Goal: Information Seeking & Learning: Learn about a topic

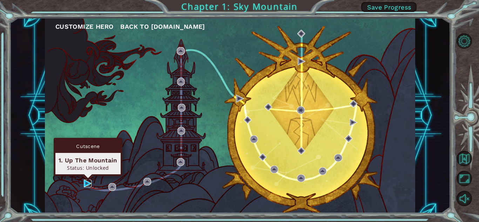
click at [86, 179] on body "Customize Hero Back to [DOMAIN_NAME] Chapter 1: Sky Mountain Save Progress Cuts…" at bounding box center [239, 111] width 479 height 222
click at [84, 185] on img at bounding box center [88, 183] width 8 height 8
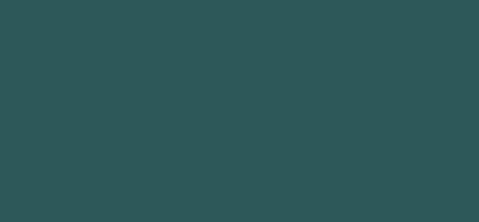
click at [84, 185] on body at bounding box center [239, 111] width 479 height 222
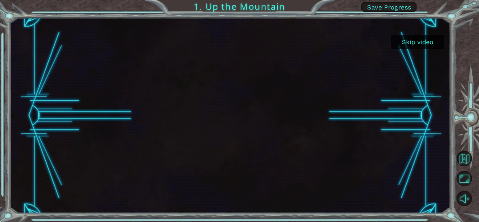
click at [334, 42] on div at bounding box center [229, 115] width 347 height 195
click at [406, 40] on button "Skip video" at bounding box center [417, 42] width 53 height 14
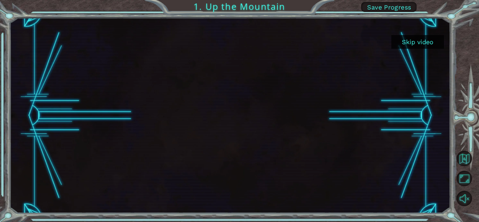
click at [406, 0] on div "Skip video 1. Up the Mountain Save Progress" at bounding box center [239, 0] width 479 height 0
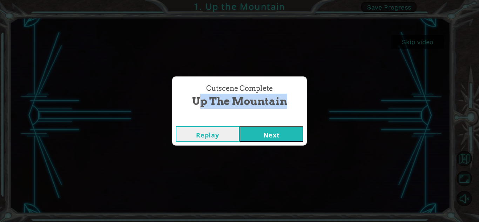
click at [406, 40] on div "Cutscene Complete Up the Mountain Replay Next" at bounding box center [239, 111] width 479 height 222
click at [254, 136] on button "Next" at bounding box center [271, 134] width 64 height 16
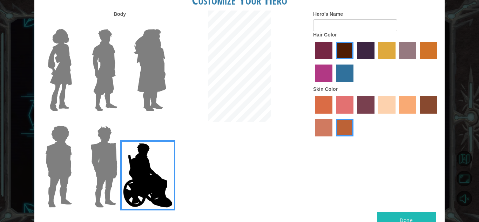
drag, startPoint x: 87, startPoint y: 36, endPoint x: 95, endPoint y: 50, distance: 16.0
click at [87, 41] on label at bounding box center [102, 70] width 35 height 88
click at [120, 25] on input "Hero Lars" at bounding box center [120, 25] width 0 height 0
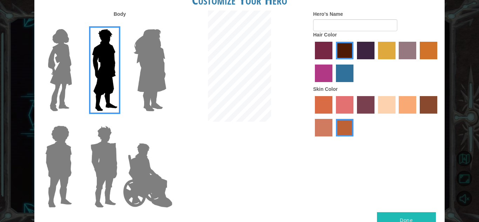
click at [70, 136] on img at bounding box center [58, 167] width 32 height 88
click at [75, 121] on input "Hero Steven" at bounding box center [75, 121] width 0 height 0
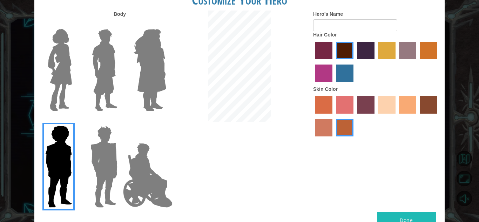
click at [99, 153] on img at bounding box center [104, 167] width 33 height 88
click at [120, 121] on input "Hero Garnet" at bounding box center [120, 121] width 0 height 0
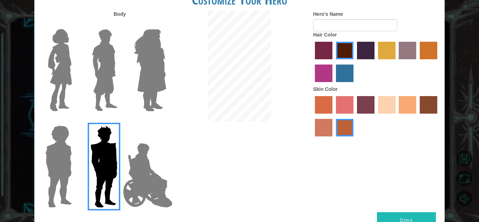
click at [117, 71] on img at bounding box center [104, 70] width 31 height 88
click at [120, 25] on input "Hero Lars" at bounding box center [120, 25] width 0 height 0
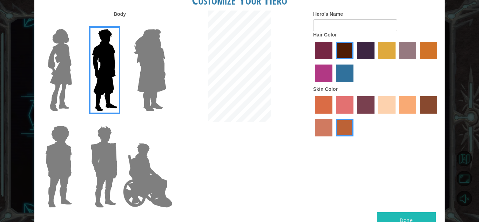
click at [412, 106] on label "tacao skin color" at bounding box center [407, 105] width 18 height 18
click at [396, 116] on input "tacao skin color" at bounding box center [396, 116] width 0 height 0
click at [330, 46] on label "paprika hair color" at bounding box center [324, 51] width 18 height 18
click at [312, 62] on input "paprika hair color" at bounding box center [312, 62] width 0 height 0
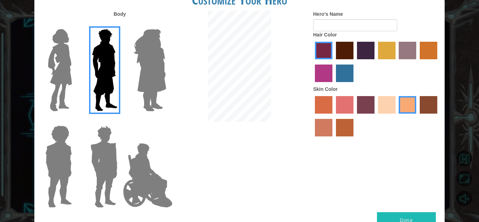
click at [343, 47] on label "maroon hair color" at bounding box center [345, 51] width 18 height 18
click at [333, 62] on input "maroon hair color" at bounding box center [333, 62] width 0 height 0
click at [421, 44] on label "gold drop hair color" at bounding box center [428, 51] width 18 height 18
click at [417, 62] on input "gold drop hair color" at bounding box center [417, 62] width 0 height 0
click at [324, 79] on label "medium red violet hair color" at bounding box center [324, 73] width 18 height 18
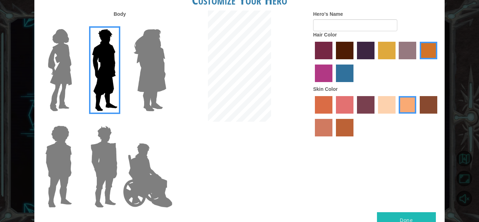
click at [438, 62] on input "medium red violet hair color" at bounding box center [438, 62] width 0 height 0
click at [148, 47] on img at bounding box center [150, 70] width 38 height 88
click at [166, 25] on input "Hero Amethyst" at bounding box center [166, 25] width 0 height 0
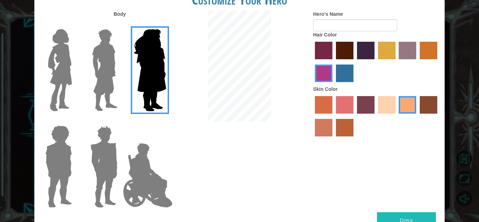
click at [119, 54] on img at bounding box center [104, 70] width 31 height 88
click at [120, 25] on input "Hero Lars" at bounding box center [120, 25] width 0 height 0
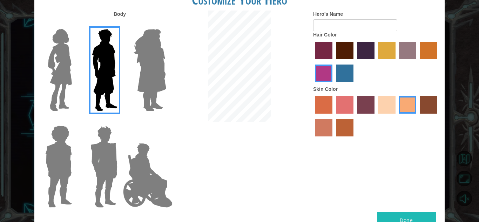
click at [361, 46] on label "hot purple hair color" at bounding box center [366, 51] width 18 height 18
click at [354, 62] on input "hot purple hair color" at bounding box center [354, 62] width 0 height 0
click at [379, 50] on label "tulip tree hair color" at bounding box center [387, 51] width 18 height 18
click at [375, 62] on input "tulip tree hair color" at bounding box center [375, 62] width 0 height 0
click at [53, 67] on img at bounding box center [59, 70] width 29 height 88
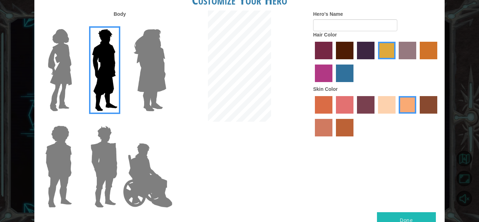
click at [75, 25] on input "Hero Connie" at bounding box center [75, 25] width 0 height 0
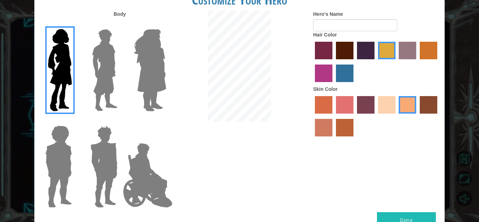
click at [83, 47] on div at bounding box center [103, 67] width 46 height 96
click at [112, 50] on img at bounding box center [104, 70] width 31 height 88
click at [120, 25] on input "Hero Lars" at bounding box center [120, 25] width 0 height 0
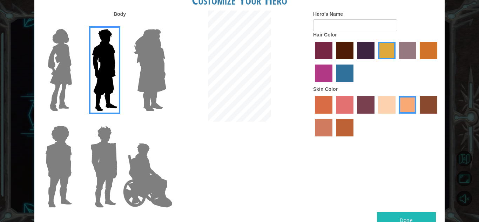
click at [317, 52] on label "paprika hair color" at bounding box center [324, 51] width 18 height 18
click at [312, 62] on input "paprika hair color" at bounding box center [312, 62] width 0 height 0
click at [324, 87] on label "Skin Color" at bounding box center [325, 89] width 25 height 7
click at [329, 76] on label "medium red violet hair color" at bounding box center [324, 73] width 18 height 18
click at [438, 62] on input "medium red violet hair color" at bounding box center [438, 62] width 0 height 0
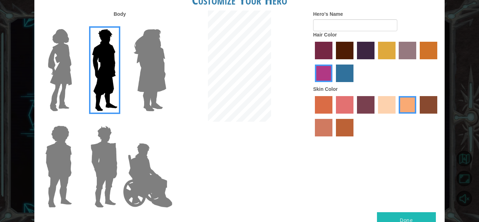
click at [337, 74] on label "lachmara hair color" at bounding box center [345, 73] width 18 height 18
click at [333, 84] on input "lachmara hair color" at bounding box center [333, 84] width 0 height 0
click at [427, 47] on label "gold drop hair color" at bounding box center [428, 51] width 18 height 18
click at [417, 62] on input "gold drop hair color" at bounding box center [417, 62] width 0 height 0
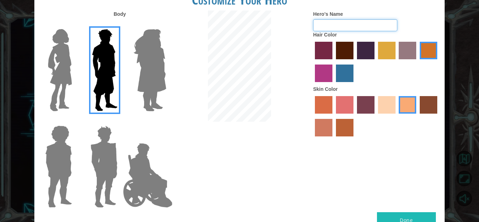
click at [361, 28] on input "Hero's Name" at bounding box center [355, 25] width 84 height 12
type input "PANDATOTI"
click at [397, 217] on button "Done" at bounding box center [406, 220] width 59 height 16
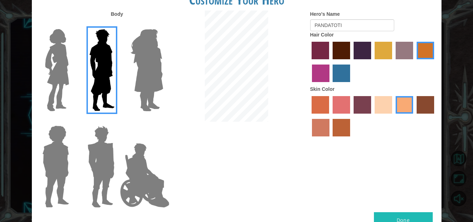
scroll to position [6, 0]
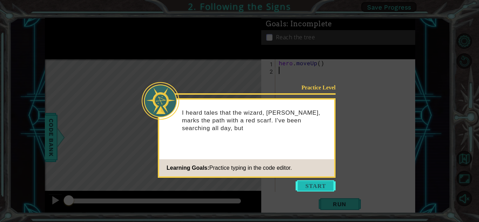
click at [306, 187] on button "Start" at bounding box center [315, 185] width 40 height 11
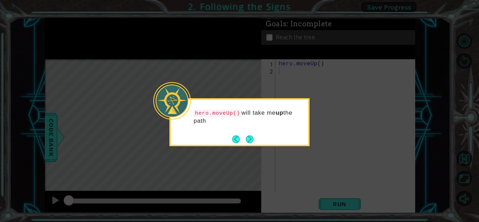
click at [251, 151] on icon at bounding box center [239, 111] width 479 height 222
click at [247, 136] on button "Next" at bounding box center [250, 139] width 8 height 8
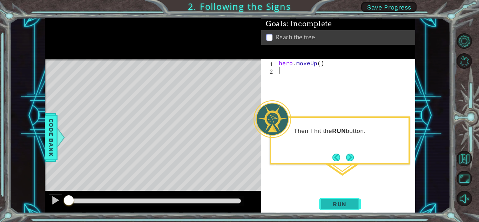
click at [346, 197] on button "Run" at bounding box center [340, 203] width 42 height 15
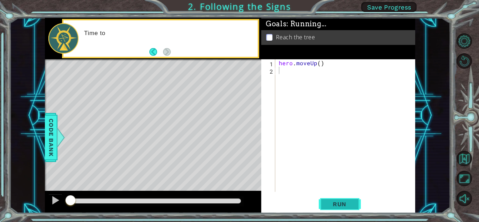
click at [346, 197] on button "Run" at bounding box center [340, 203] width 42 height 15
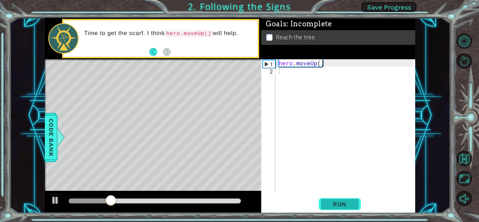
click at [345, 197] on button "Run" at bounding box center [340, 203] width 42 height 15
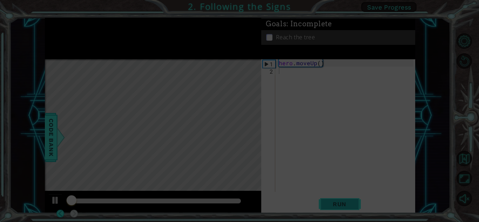
click at [345, 197] on icon at bounding box center [239, 111] width 479 height 222
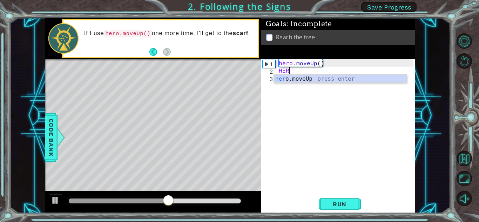
type textarea "HERO"
click at [327, 79] on div "hero .moveUp press enter" at bounding box center [340, 87] width 132 height 25
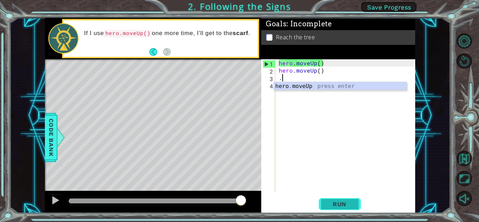
type textarea "."
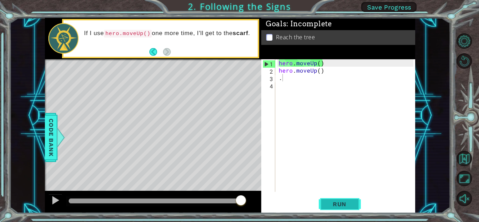
click at [320, 203] on button "Run" at bounding box center [340, 203] width 42 height 15
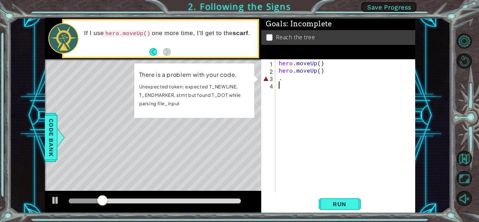
drag, startPoint x: 300, startPoint y: 164, endPoint x: 286, endPoint y: 123, distance: 43.3
click at [286, 124] on div "hero . moveUp ( ) hero . moveUp ( ) ." at bounding box center [346, 132] width 139 height 147
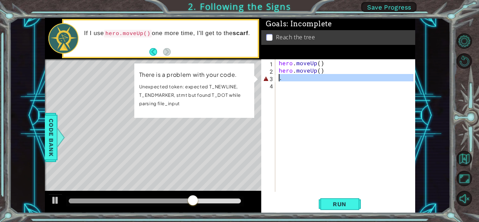
drag, startPoint x: 286, startPoint y: 107, endPoint x: 282, endPoint y: 81, distance: 26.5
click at [282, 81] on div "1 2 3 4 hero . moveUp ( ) hero . moveUp ( ) . ההההההההההההההההההההההההההההההההה…" at bounding box center [337, 125] width 152 height 132
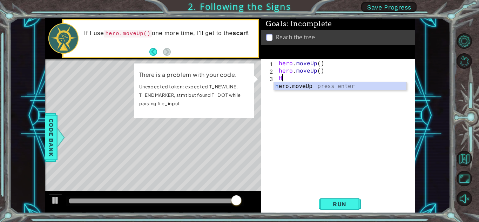
type textarea "H."
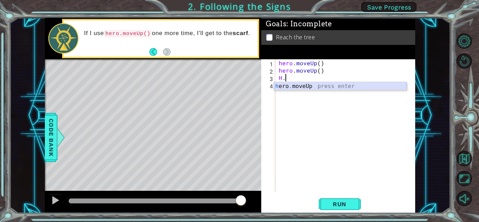
click at [333, 87] on div "h ero . moveUp press enter" at bounding box center [340, 94] width 132 height 25
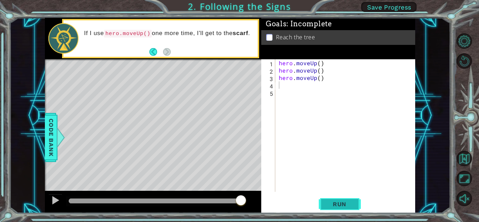
click at [329, 207] on span "Run" at bounding box center [340, 203] width 28 height 7
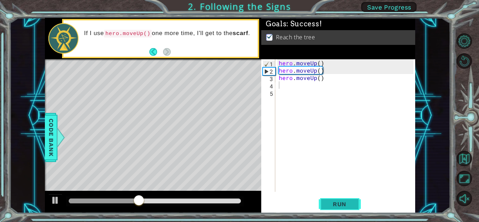
click at [329, 207] on span "Run" at bounding box center [340, 203] width 28 height 7
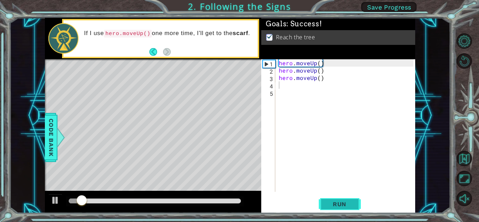
click at [329, 207] on span "Run" at bounding box center [340, 203] width 28 height 7
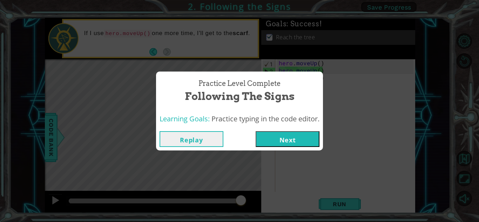
click at [307, 139] on button "Next" at bounding box center [287, 139] width 64 height 16
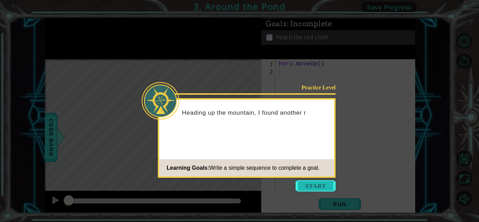
click at [315, 184] on button "Start" at bounding box center [315, 185] width 40 height 11
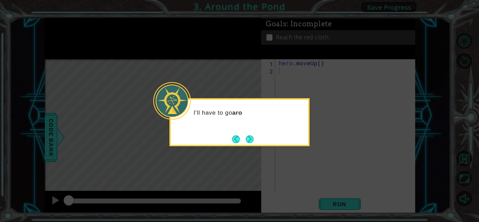
click at [268, 146] on icon at bounding box center [239, 111] width 479 height 222
click at [252, 134] on footer at bounding box center [242, 139] width 21 height 11
click at [242, 137] on button "Back" at bounding box center [239, 139] width 14 height 8
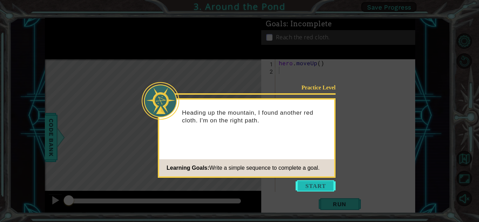
click at [309, 184] on button "Start" at bounding box center [315, 185] width 40 height 11
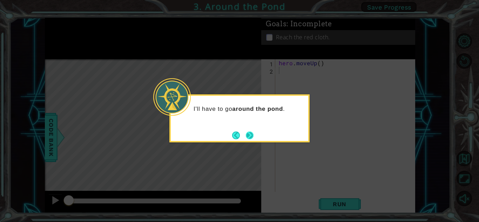
click at [250, 134] on button "Next" at bounding box center [250, 135] width 8 height 8
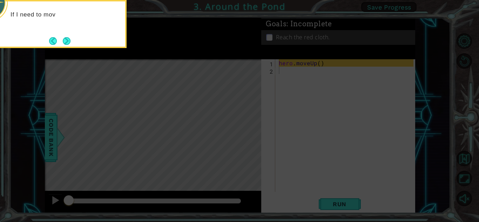
click at [250, 134] on icon at bounding box center [239, 32] width 479 height 377
click at [243, 131] on icon at bounding box center [239, 32] width 479 height 377
drag, startPoint x: 202, startPoint y: 108, endPoint x: 79, endPoint y: 34, distance: 143.9
click at [166, 89] on icon at bounding box center [239, 32] width 479 height 377
click at [66, 34] on div "If I need to move up on the map, I can use hero.moveUp() ." at bounding box center [56, 22] width 137 height 36
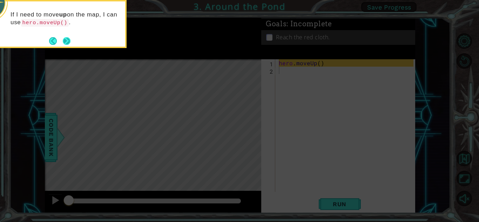
click at [67, 43] on button "Next" at bounding box center [67, 41] width 8 height 8
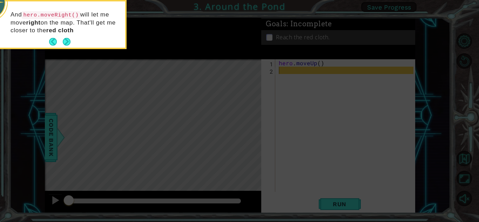
click at [67, 43] on button "Next" at bounding box center [66, 41] width 9 height 9
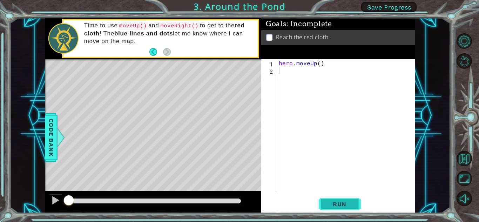
click at [341, 201] on span "Run" at bounding box center [340, 203] width 28 height 7
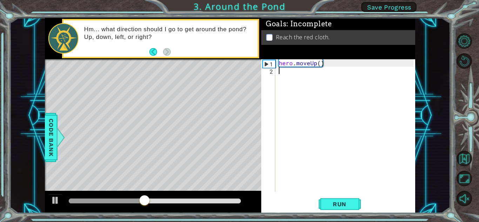
type textarea "H"
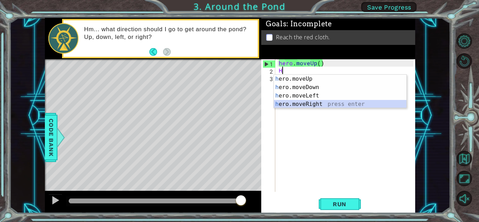
click at [316, 105] on div "h ero.moveUp press enter h ero.moveDown press enter h ero.moveLeft press enter …" at bounding box center [340, 100] width 132 height 50
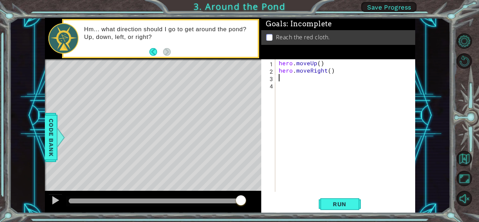
click at [287, 80] on div "hero . moveUp ( ) hero . moveRight ( )" at bounding box center [346, 132] width 139 height 147
type textarea "H"
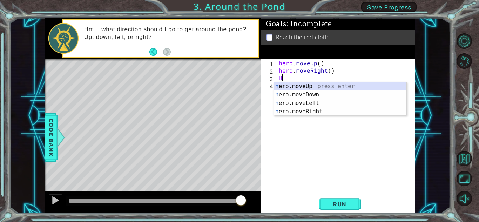
click at [324, 86] on div "h ero.moveUp press enter h ero.moveDown press enter h ero.moveLeft press enter …" at bounding box center [340, 107] width 132 height 50
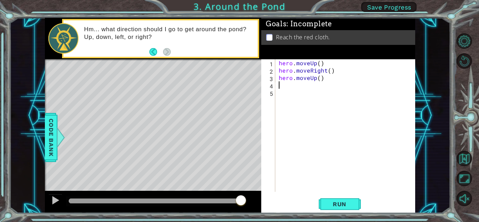
click at [293, 89] on div "hero . moveUp ( ) hero . moveRight ( ) hero . moveUp ( )" at bounding box center [346, 132] width 139 height 147
type textarea "H"
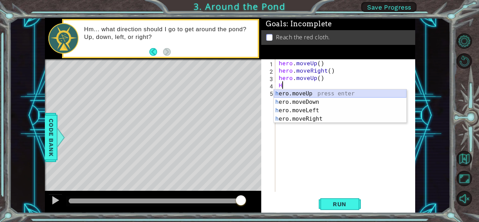
click at [293, 92] on div "h ero.moveUp press enter h ero.moveDown press enter h ero.moveLeft press enter …" at bounding box center [340, 114] width 132 height 50
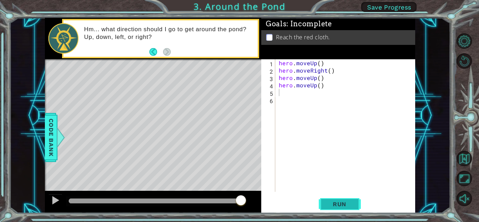
click at [330, 207] on button "Run" at bounding box center [340, 203] width 42 height 15
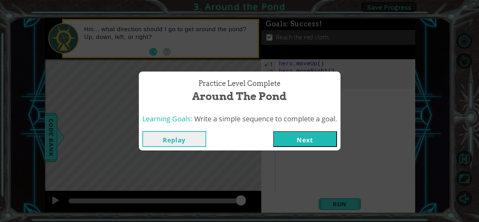
click at [282, 141] on button "Next" at bounding box center [305, 139] width 64 height 16
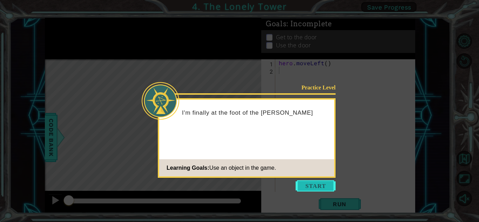
click at [308, 186] on button "Start" at bounding box center [315, 185] width 40 height 11
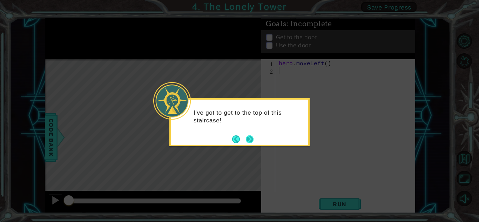
click at [250, 138] on button "Next" at bounding box center [250, 139] width 8 height 8
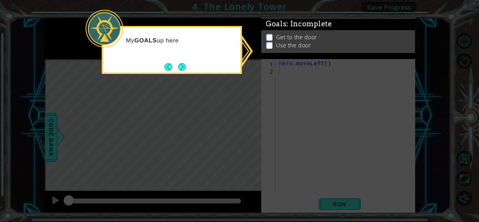
click at [250, 138] on icon at bounding box center [239, 111] width 479 height 222
click at [180, 62] on footer at bounding box center [174, 67] width 21 height 11
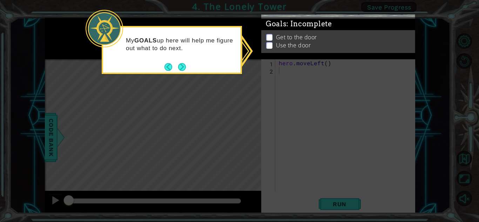
click at [180, 63] on button "Next" at bounding box center [182, 67] width 8 height 8
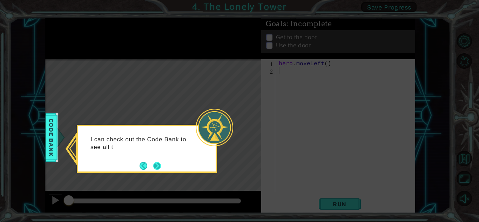
click at [160, 164] on button "Next" at bounding box center [157, 166] width 8 height 8
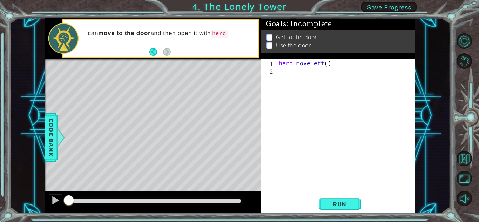
click at [57, 123] on div "Level Map" at bounding box center [207, 162] width 324 height 206
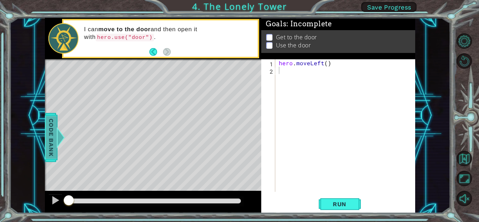
click at [54, 125] on span "Code Bank" at bounding box center [50, 137] width 11 height 43
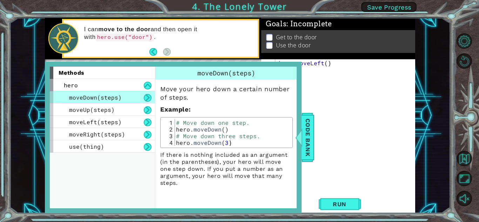
drag, startPoint x: 412, startPoint y: 164, endPoint x: 401, endPoint y: 158, distance: 12.7
click at [410, 162] on div "hero . moveLeft ( )" at bounding box center [346, 132] width 139 height 147
click at [387, 148] on div "hero . moveLeft ( )" at bounding box center [346, 132] width 139 height 147
click at [300, 131] on div at bounding box center [295, 137] width 9 height 21
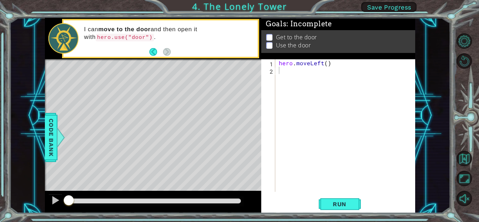
drag, startPoint x: 298, startPoint y: 67, endPoint x: 293, endPoint y: 74, distance: 8.7
click at [293, 74] on div "hero . moveLeft ( )" at bounding box center [346, 132] width 139 height 147
type textarea "H"
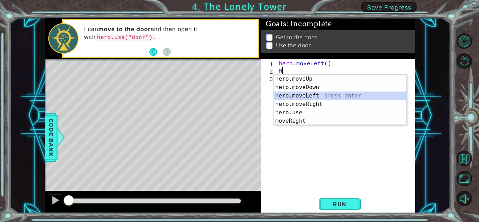
click at [307, 96] on div "h ero.moveUp press enter h ero.moveDown press enter h ero.moveLeft press enter …" at bounding box center [340, 108] width 132 height 67
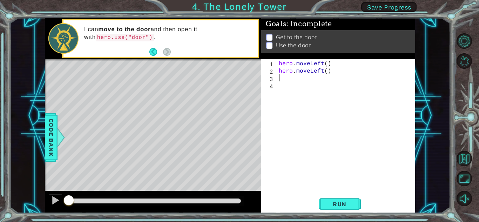
type textarea "H"
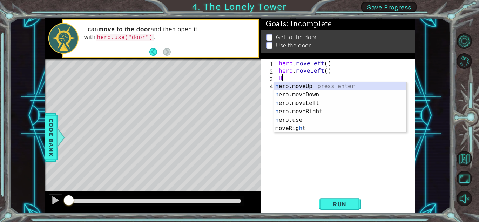
click at [331, 84] on div "h ero.moveUp press enter h ero.moveDown press enter h ero.moveLeft press enter …" at bounding box center [340, 115] width 132 height 67
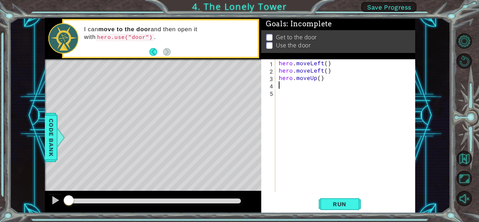
type textarea "H"
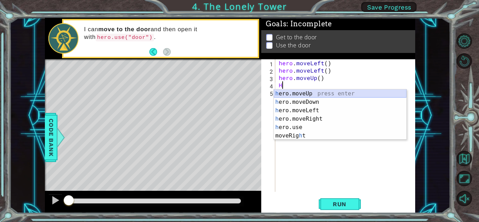
click at [343, 93] on div "h ero.moveUp press enter h ero.moveDown press enter h ero.moveLeft press enter …" at bounding box center [340, 122] width 132 height 67
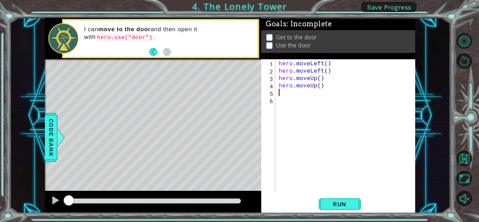
type textarea "H"
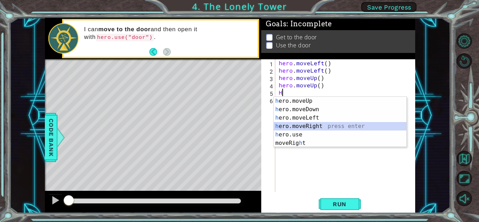
click at [323, 124] on div "h ero.moveUp press enter h ero.moveDown press enter h ero.moveLeft press enter …" at bounding box center [340, 130] width 132 height 67
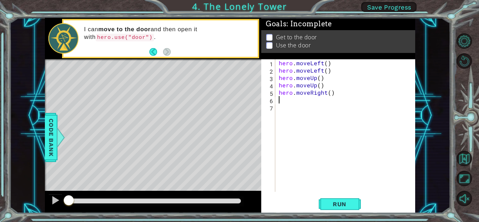
type textarea "H"
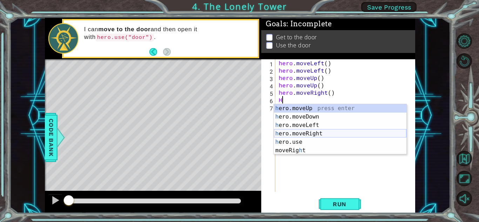
click at [310, 132] on div "h ero.moveUp press enter h ero.moveDown press enter h ero.moveLeft press enter …" at bounding box center [340, 137] width 132 height 67
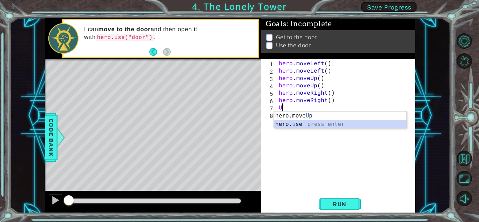
click at [308, 121] on div "hero.move U p press enter hero. u se press enter" at bounding box center [340, 128] width 132 height 34
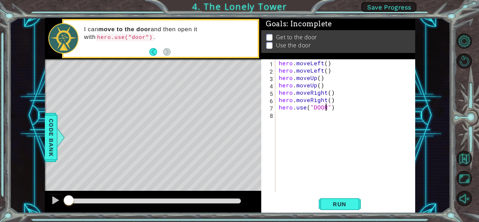
scroll to position [0, 3]
click at [344, 205] on span "Run" at bounding box center [340, 203] width 28 height 7
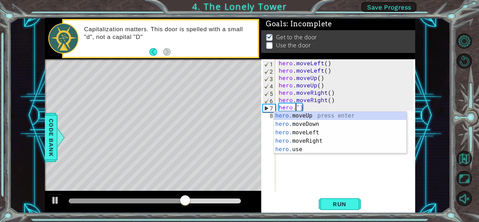
scroll to position [0, 1]
click at [357, 114] on div "hero. moveUp press enter hero. moveDown press enter hero. moveLeft press enter …" at bounding box center [340, 140] width 132 height 59
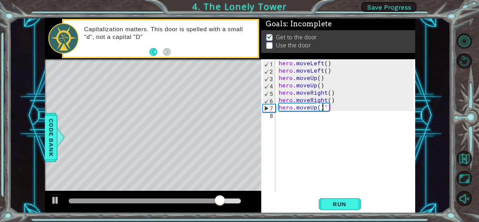
click at [330, 108] on div "hero . moveLeft ( ) hero . moveLeft ( ) hero . moveUp ( ) hero . moveUp ( ) her…" at bounding box center [346, 132] width 139 height 147
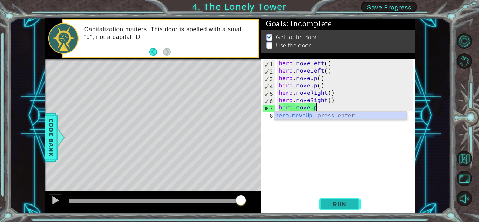
click at [343, 204] on span "Run" at bounding box center [340, 203] width 28 height 7
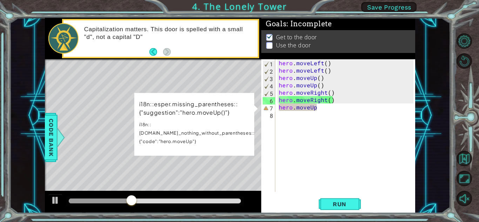
click at [247, 145] on div "i18n::esper.missing_parentheses::{"suggestion":"hero.moveUp()"} i18n::[DOMAIN_N…" at bounding box center [194, 124] width 120 height 63
drag, startPoint x: 253, startPoint y: 124, endPoint x: 257, endPoint y: 117, distance: 7.5
click at [257, 118] on div "1 ההההההההההההההההההההההההההההההההההההההההההההההההההההההההההההההההההההההההההההה…" at bounding box center [230, 115] width 370 height 195
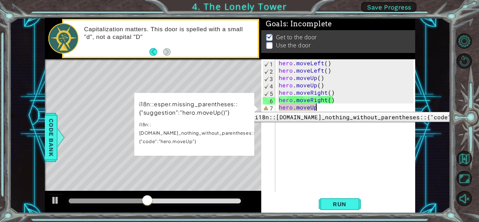
click at [265, 107] on div "7" at bounding box center [268, 107] width 13 height 7
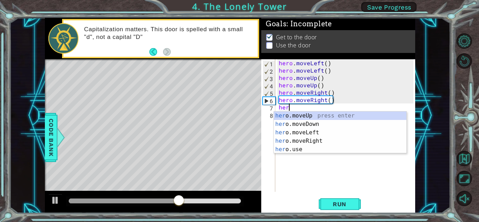
scroll to position [0, 0]
type textarea "h"
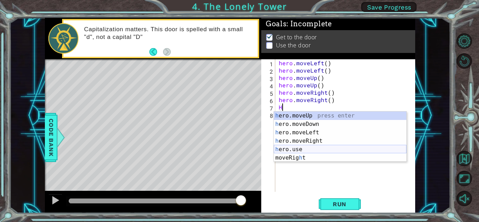
click at [277, 150] on div "h ero.moveUp press enter h ero.moveDown press enter h ero.moveLeft press enter …" at bounding box center [340, 144] width 132 height 67
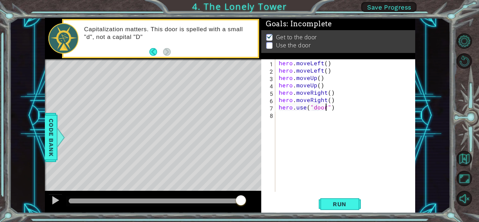
scroll to position [0, 3]
type textarea "hero.use("door")"
click at [330, 206] on span "Run" at bounding box center [340, 203] width 28 height 7
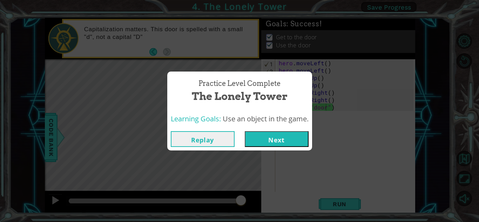
click at [292, 134] on button "Next" at bounding box center [277, 139] width 64 height 16
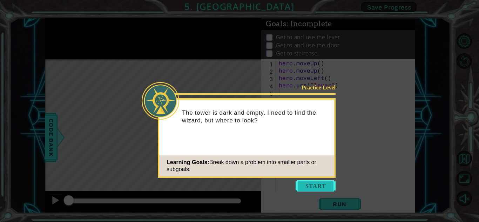
click at [306, 184] on button "Start" at bounding box center [315, 185] width 40 height 11
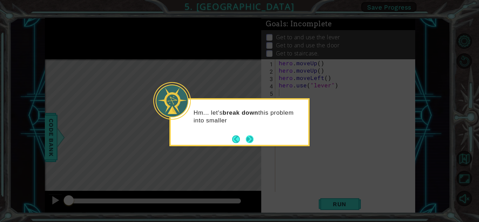
click at [253, 142] on button "Next" at bounding box center [250, 139] width 8 height 8
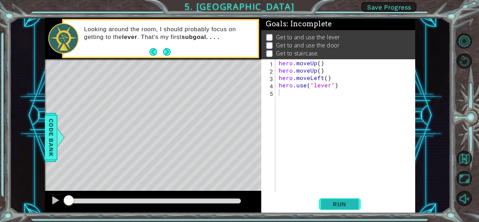
click at [330, 203] on span "Run" at bounding box center [340, 203] width 28 height 7
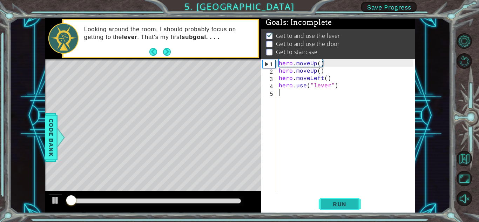
scroll to position [5, 0]
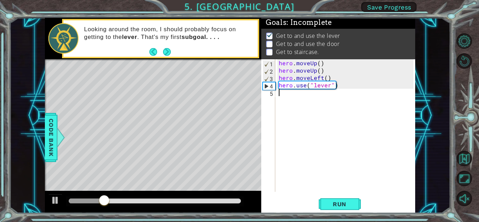
type textarea "h"
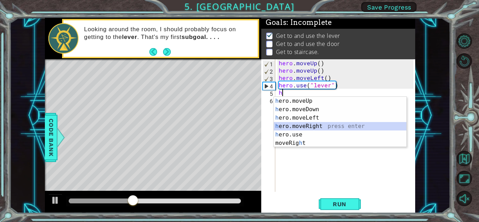
click at [296, 127] on div "h ero.moveUp press enter h ero.moveDown press enter h ero.moveLeft press enter …" at bounding box center [340, 130] width 132 height 67
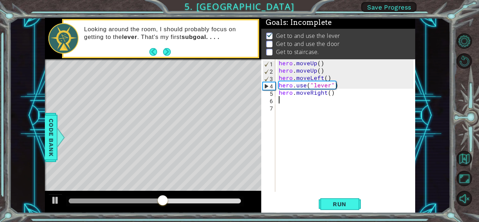
type textarea "h"
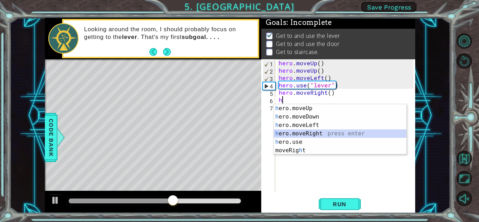
click at [303, 134] on div "h ero.moveUp press enter h ero.moveDown press enter h ero.moveLeft press enter …" at bounding box center [340, 137] width 132 height 67
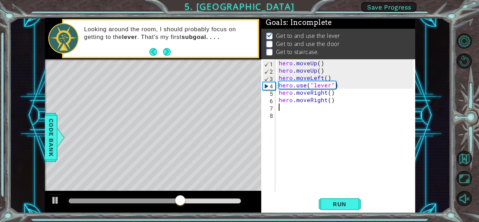
type textarea "h"
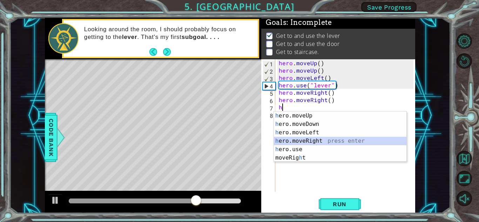
click at [302, 142] on div "h ero.moveUp press enter h ero.moveDown press enter h ero.moveLeft press enter …" at bounding box center [340, 144] width 132 height 67
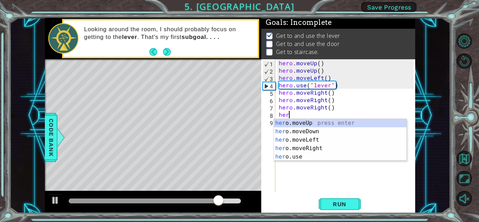
scroll to position [0, 0]
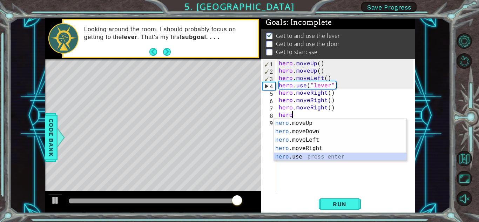
click at [303, 157] on div "hero .moveUp press enter hero .moveDown press enter hero .moveLeft press enter …" at bounding box center [340, 148] width 132 height 59
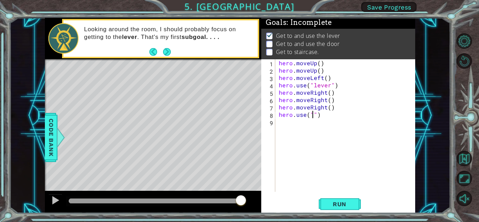
scroll to position [0, 2]
type textarea "hero.use("door")"
click at [281, 124] on div "hero . moveUp ( ) hero . moveUp ( ) hero . moveLeft ( ) hero . use ( "lever" ) …" at bounding box center [346, 132] width 139 height 147
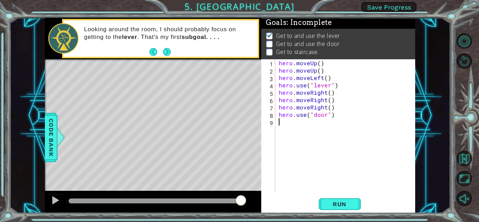
type textarea "h"
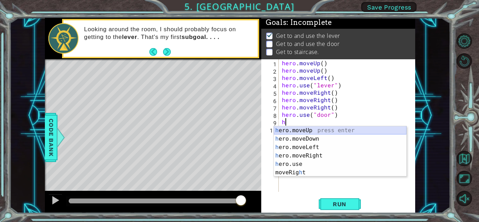
click at [280, 129] on div "h ero.moveUp press enter h ero.moveDown press enter h ero.moveLeft press enter …" at bounding box center [340, 159] width 132 height 67
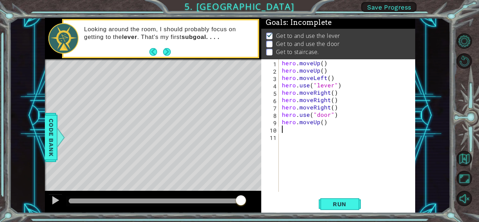
type textarea "h"
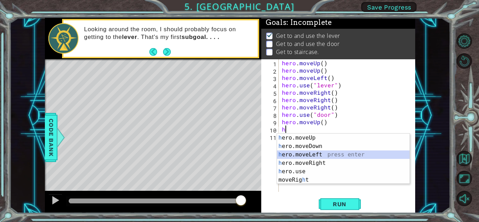
click at [297, 151] on div "h ero.moveUp press enter h ero.moveDown press enter h ero.moveLeft press enter …" at bounding box center [343, 167] width 132 height 67
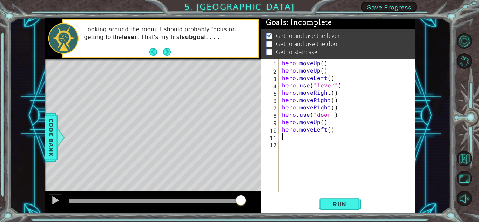
type textarea "h"
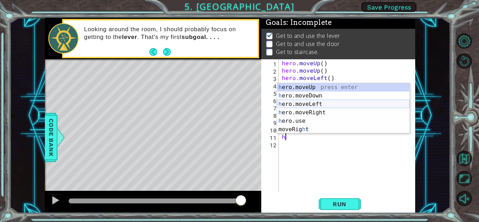
click at [292, 103] on div "h ero.moveUp press enter h ero.moveDown press enter h ero.moveLeft press enter …" at bounding box center [343, 116] width 132 height 67
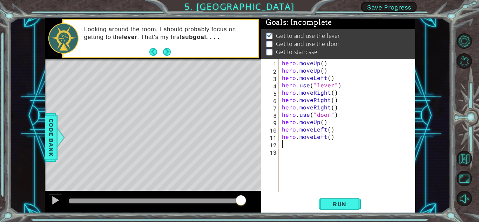
type textarea "h"
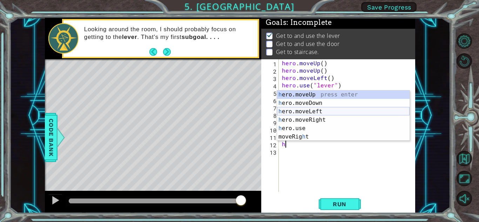
click at [314, 113] on div "h ero.moveUp press enter h ero.moveDown press enter h ero.moveLeft press enter …" at bounding box center [343, 123] width 132 height 67
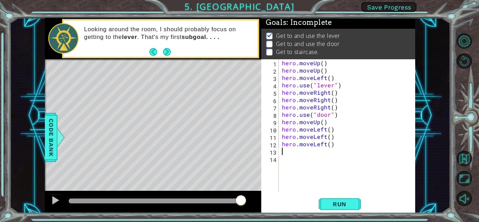
type textarea "h"
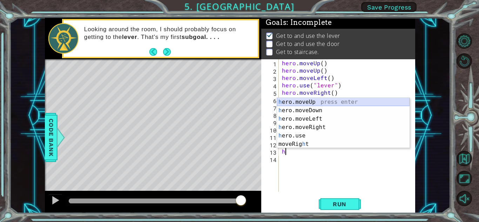
click at [311, 102] on div "h ero.moveUp press enter h ero.moveDown press enter h ero.moveLeft press enter …" at bounding box center [343, 131] width 132 height 67
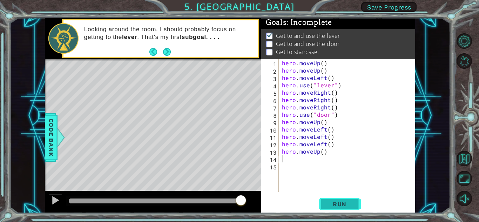
click at [341, 201] on span "Run" at bounding box center [340, 203] width 28 height 7
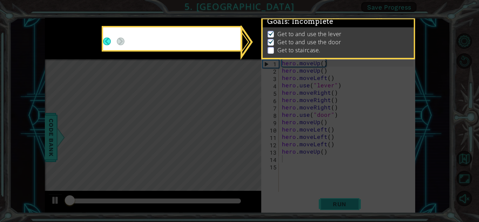
scroll to position [5, 0]
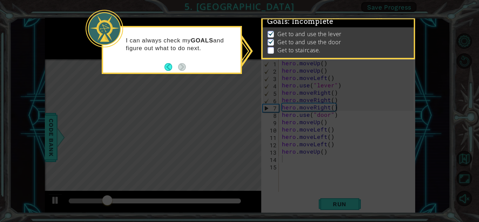
click at [170, 42] on p "I can always check my GOALS and figure out what to do next." at bounding box center [181, 44] width 110 height 15
click at [174, 64] on button "Back" at bounding box center [171, 67] width 14 height 8
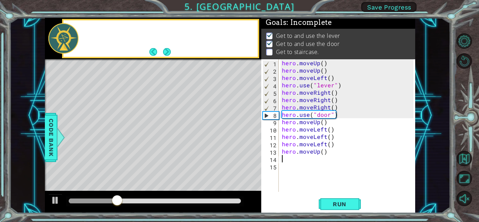
scroll to position [4, 0]
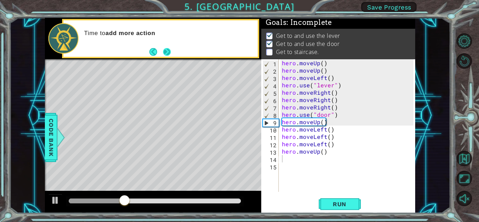
click at [170, 51] on button "Next" at bounding box center [167, 52] width 8 height 8
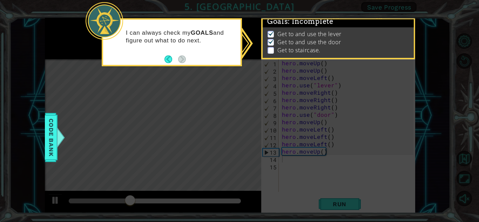
click at [180, 80] on icon at bounding box center [239, 111] width 479 height 222
drag, startPoint x: 248, startPoint y: 63, endPoint x: 255, endPoint y: 56, distance: 10.2
click at [255, 56] on icon at bounding box center [239, 111] width 479 height 222
drag, startPoint x: 259, startPoint y: 54, endPoint x: 268, endPoint y: 52, distance: 9.6
click at [268, 52] on div "1 ההההההההההההההההההההההההההההההההההההההההההההההההההההההההההההההההההההההההההההה…" at bounding box center [239, 111] width 479 height 222
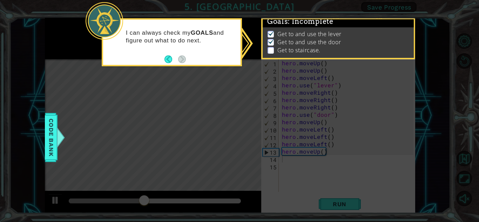
click at [268, 52] on li "Get to staircase." at bounding box center [338, 50] width 143 height 8
click at [420, 41] on icon at bounding box center [239, 111] width 479 height 222
click at [174, 58] on button "Back" at bounding box center [171, 59] width 14 height 8
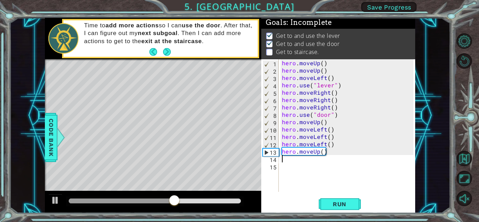
scroll to position [11, 0]
click at [325, 199] on button "Run" at bounding box center [340, 203] width 42 height 15
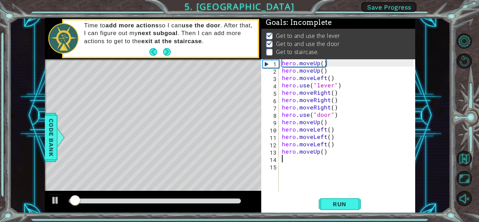
scroll to position [5, 0]
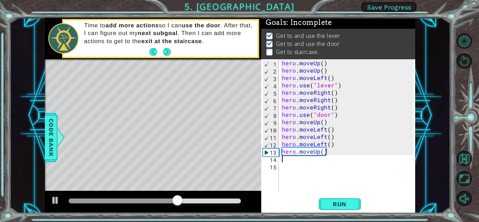
click at [326, 125] on div "hero . moveUp ( ) hero . moveUp ( ) hero . moveLeft ( ) hero . use ( "lever" ) …" at bounding box center [348, 132] width 136 height 147
type textarea "hero.moveUp()"
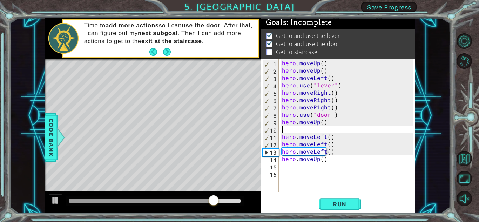
type textarea "j"
type textarea "h"
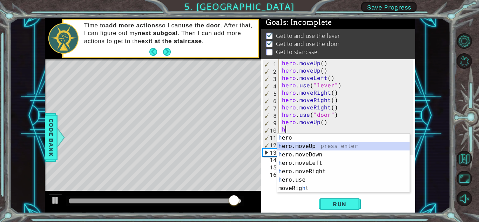
click at [324, 146] on div "h ero press enter h ero.moveUp press enter h ero.moveDown press enter h ero.mov…" at bounding box center [343, 172] width 132 height 76
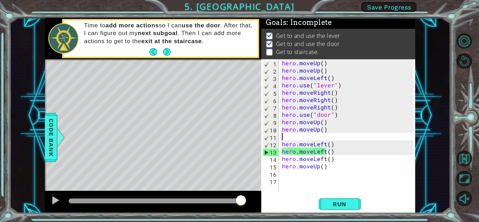
click at [293, 174] on div "hero . moveUp ( ) hero . moveUp ( ) hero . moveLeft ( ) hero . use ( "lever" ) …" at bounding box center [348, 132] width 136 height 147
click at [298, 136] on div "hero . moveUp ( ) hero . moveUp ( ) hero . moveLeft ( ) hero . use ( "lever" ) …" at bounding box center [348, 132] width 136 height 147
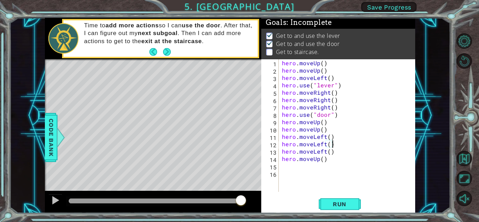
click at [374, 143] on div "hero . moveUp ( ) hero . moveUp ( ) hero . moveLeft ( ) hero . use ( "lever" ) …" at bounding box center [348, 132] width 136 height 147
type textarea "hero.moveLeft()"
click at [344, 211] on button "Run" at bounding box center [340, 203] width 42 height 15
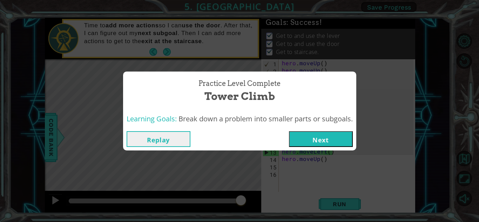
click at [326, 140] on button "Next" at bounding box center [321, 139] width 64 height 16
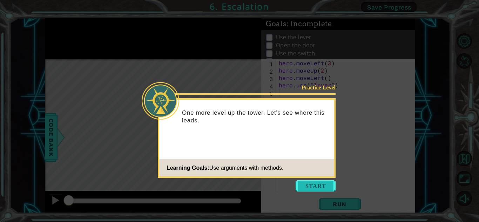
drag, startPoint x: 321, startPoint y: 180, endPoint x: 320, endPoint y: 188, distance: 8.1
click at [320, 183] on body "1 ההההההההההההההההההההההההההההההההההההההההההההההההההההההההההההההההההההההההההההה…" at bounding box center [239, 111] width 479 height 222
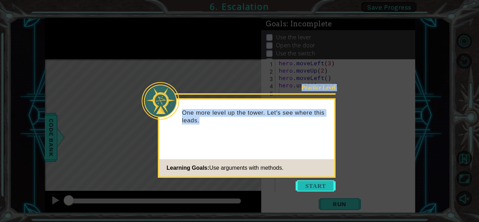
click at [320, 191] on button "Start" at bounding box center [315, 185] width 40 height 11
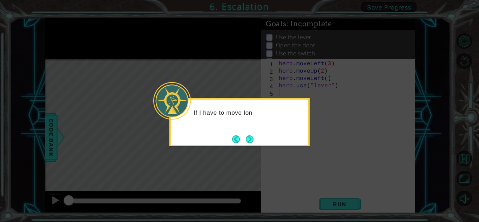
click at [243, 132] on div "If I have to move lon" at bounding box center [239, 122] width 140 height 48
click at [248, 137] on button "Next" at bounding box center [250, 139] width 8 height 8
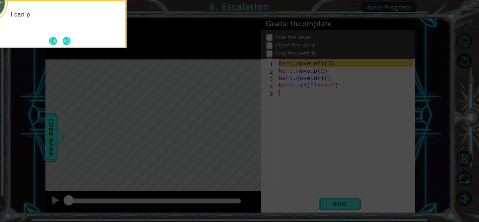
click at [248, 137] on icon at bounding box center [239, 32] width 479 height 377
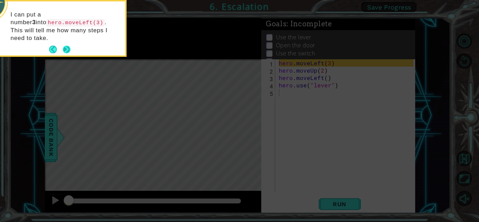
click at [66, 46] on button "Next" at bounding box center [67, 50] width 8 height 8
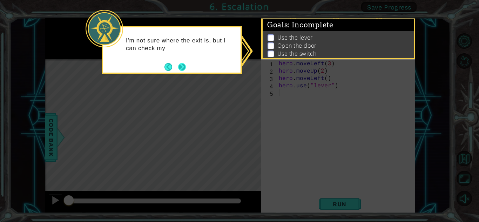
click at [185, 68] on button "Next" at bounding box center [182, 67] width 8 height 8
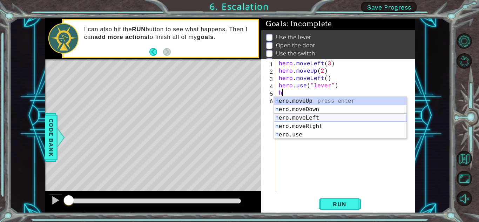
click at [296, 116] on div "h ero.moveUp press enter h ero.moveDown press enter h ero.moveLeft press enter …" at bounding box center [340, 126] width 132 height 59
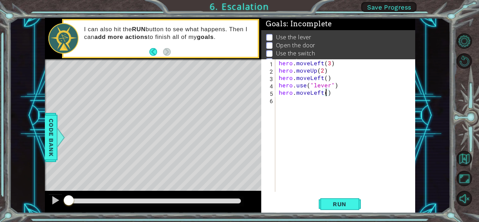
type textarea "hero.moveLeft(2)"
click at [287, 102] on div "hero . moveLeft ( 3 ) hero . moveUp ( 2 ) hero . moveLeft ( ) hero . use ( "lev…" at bounding box center [346, 132] width 139 height 147
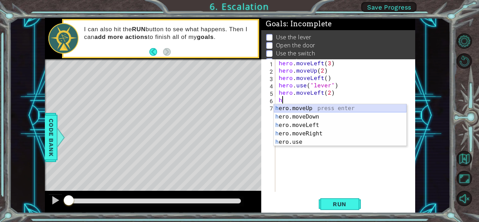
click at [313, 108] on div "h ero.moveUp press enter h ero.moveDown press enter h ero.moveLeft press enter …" at bounding box center [340, 133] width 132 height 59
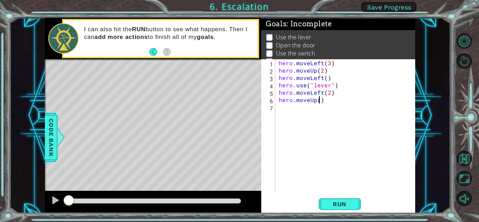
type textarea "hero.moveUp(2)"
click at [285, 108] on div "hero . moveLeft ( 3 ) hero . moveUp ( 2 ) hero . moveLeft ( ) hero . use ( "lev…" at bounding box center [346, 132] width 139 height 147
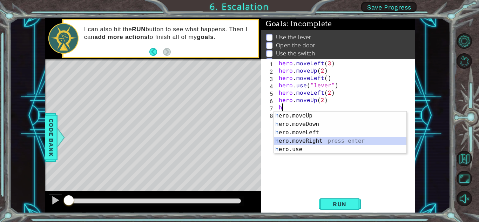
click at [295, 138] on div "h ero.moveUp press enter h ero.moveDown press enter h ero.moveLeft press enter …" at bounding box center [340, 140] width 132 height 59
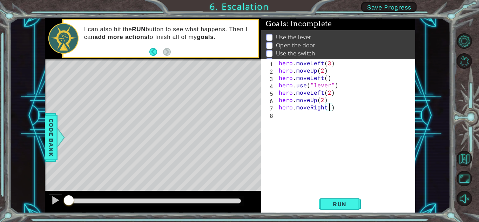
type textarea "hero.moveRight(2)"
click at [295, 121] on div "hero . moveLeft ( 3 ) hero . moveUp ( 2 ) hero . moveLeft ( ) hero . use ( "lev…" at bounding box center [346, 132] width 139 height 147
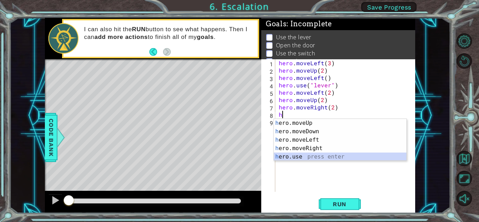
click at [291, 157] on div "h ero.moveUp press enter h ero.moveDown press enter h ero.moveLeft press enter …" at bounding box center [340, 148] width 132 height 59
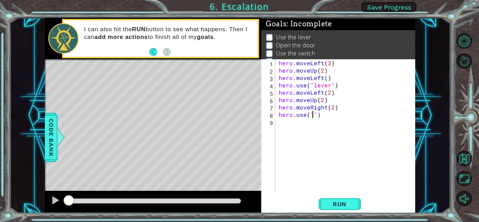
scroll to position [0, 2]
type textarea "hero.use("lever")"
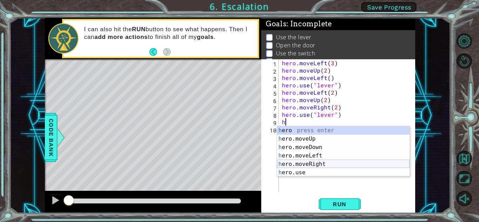
click at [309, 162] on div "h ero press enter h ero.moveUp press enter h ero.moveDown press enter h ero.mov…" at bounding box center [343, 159] width 132 height 67
type textarea "hero.moveRight(1)"
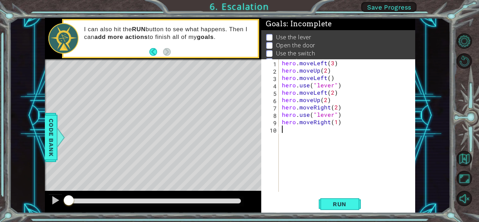
click at [340, 175] on div "hero . moveLeft ( 3 ) hero . moveUp ( 2 ) hero . moveLeft ( ) hero . use ( "lev…" at bounding box center [348, 132] width 136 height 147
click at [340, 199] on button "Run" at bounding box center [340, 203] width 42 height 15
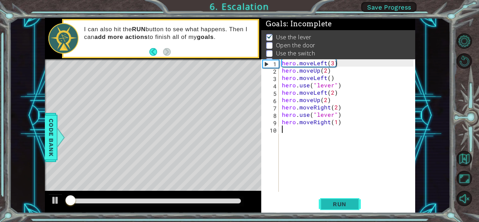
scroll to position [9, 0]
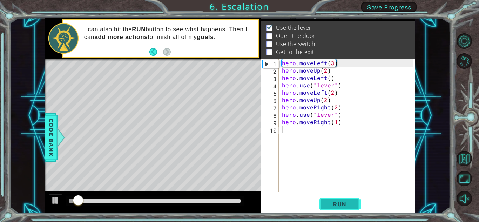
click at [337, 198] on button "Run" at bounding box center [340, 203] width 42 height 15
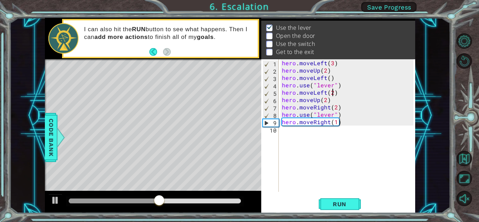
click at [331, 93] on div "hero . moveLeft ( 3 ) hero . moveUp ( 2 ) hero . moveLeft ( ) hero . use ( "lev…" at bounding box center [348, 132] width 136 height 147
type textarea "hero.moveLeft(1)"
click at [340, 198] on button "Run" at bounding box center [340, 203] width 42 height 15
click at [336, 93] on div "hero . moveLeft ( 3 ) hero . moveUp ( 2 ) hero . moveLeft ( ) hero . use ( "lev…" at bounding box center [348, 132] width 136 height 147
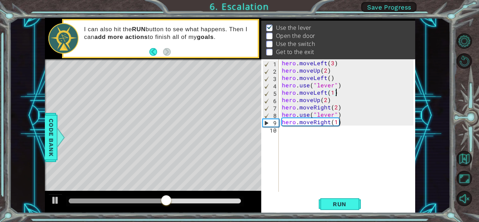
scroll to position [0, 0]
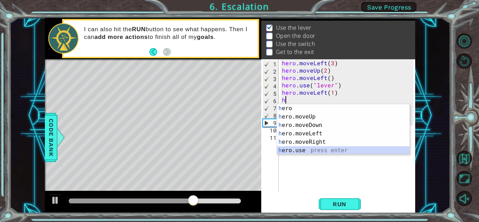
click at [320, 148] on div "h ero press enter h ero.moveUp press enter h ero.moveDown press enter h ero.mov…" at bounding box center [343, 137] width 132 height 67
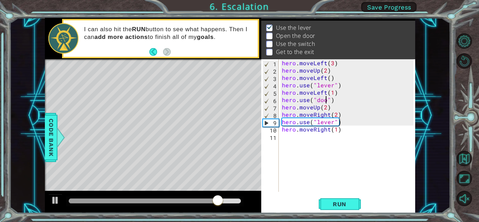
type textarea "hero.use("door")"
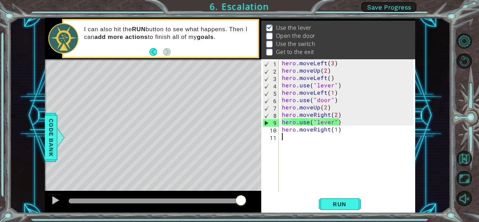
click at [297, 139] on div "hero . moveLeft ( 3 ) hero . moveUp ( 2 ) hero . moveLeft ( ) hero . use ( "lev…" at bounding box center [348, 132] width 136 height 147
click at [334, 198] on button "Run" at bounding box center [340, 203] width 42 height 15
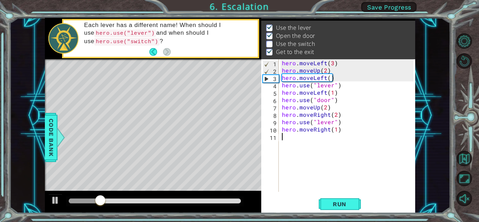
click at [333, 123] on div "hero . moveLeft ( 3 ) hero . moveUp ( 2 ) hero . moveLeft ( ) hero . use ( "lev…" at bounding box center [348, 132] width 136 height 147
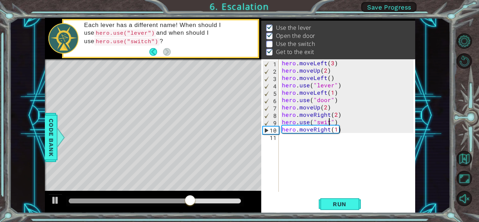
scroll to position [0, 3]
type textarea "hero.use("switch")"
click at [336, 203] on span "Run" at bounding box center [340, 203] width 28 height 7
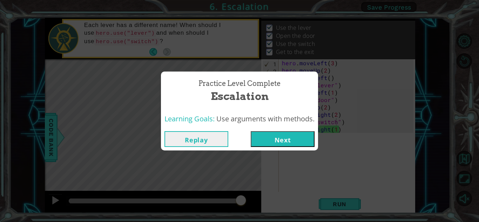
click at [282, 138] on button "Next" at bounding box center [283, 139] width 64 height 16
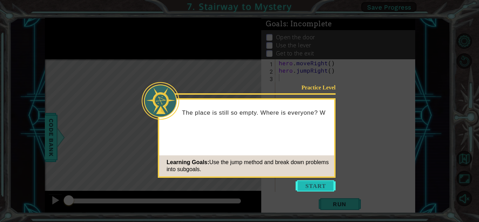
click at [304, 182] on button "Start" at bounding box center [315, 185] width 40 height 11
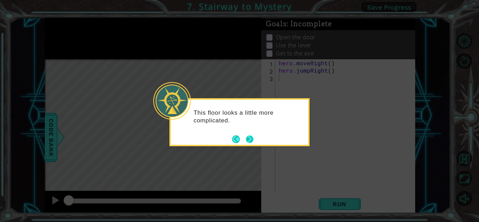
click at [247, 138] on button "Next" at bounding box center [250, 139] width 8 height 8
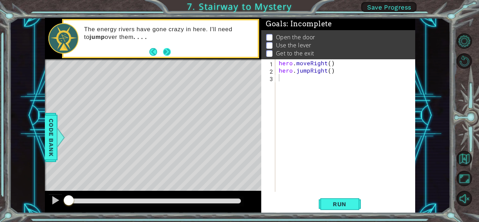
click at [164, 51] on button "Next" at bounding box center [167, 52] width 8 height 8
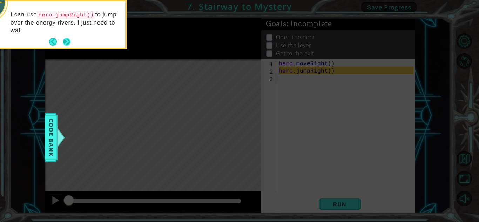
click at [66, 37] on footer at bounding box center [59, 41] width 21 height 11
click at [66, 38] on button "Next" at bounding box center [67, 42] width 8 height 8
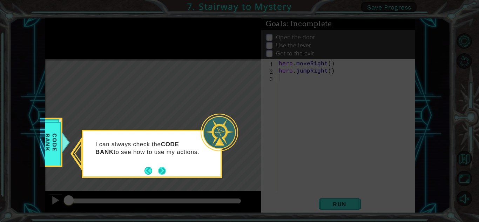
click at [159, 169] on button "Next" at bounding box center [162, 171] width 8 height 8
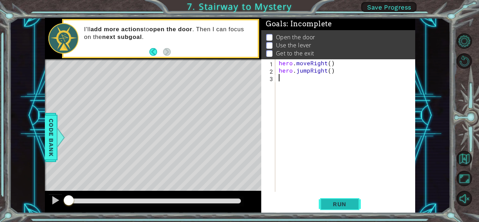
click at [346, 199] on button "Run" at bounding box center [340, 203] width 42 height 15
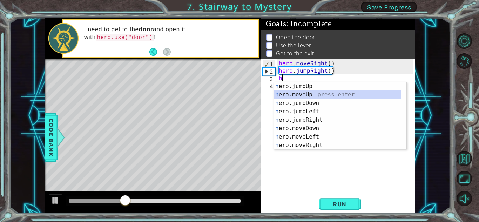
click at [314, 93] on div "h ero.jumpUp press enter h ero.moveUp press enter h ero.jumpDown press enter h …" at bounding box center [337, 124] width 127 height 84
type textarea "hero.moveUp(1)"
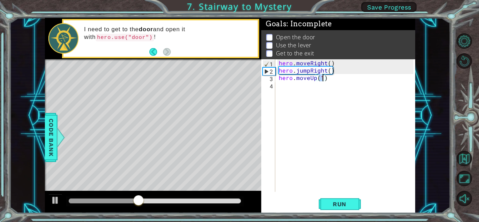
click at [287, 89] on div "hero . moveRight ( ) hero . jumpRight ( ) hero . moveUp ( 1 )" at bounding box center [346, 132] width 139 height 147
type textarea "h"
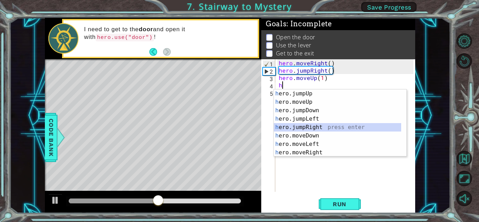
click at [304, 124] on div "h ero.jumpUp press enter h ero.moveUp press enter h ero.jumpDown press enter h …" at bounding box center [337, 131] width 127 height 84
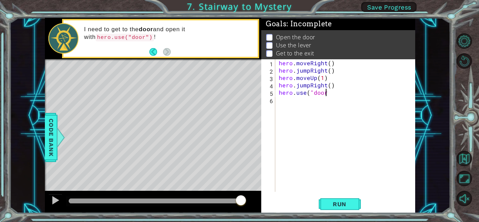
scroll to position [0, 3]
click at [325, 206] on button "Run" at bounding box center [340, 203] width 42 height 15
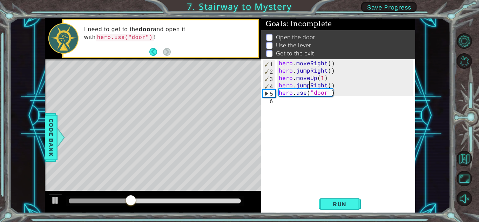
click at [309, 84] on div "hero . moveRight ( ) hero . jumpRight ( ) hero . moveUp ( 1 ) hero . jumpRight …" at bounding box center [346, 132] width 139 height 147
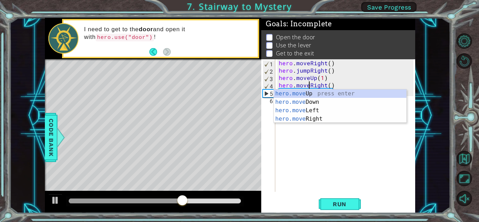
scroll to position [0, 2]
type textarea "hero.moveRight()"
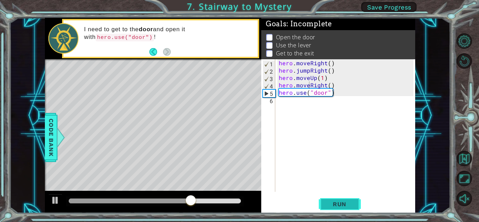
click at [329, 201] on span "Run" at bounding box center [340, 203] width 28 height 7
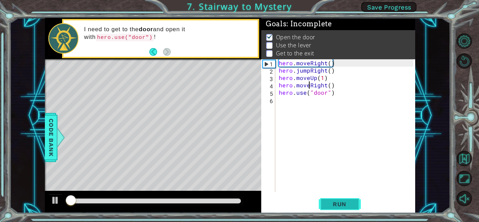
scroll to position [5, 0]
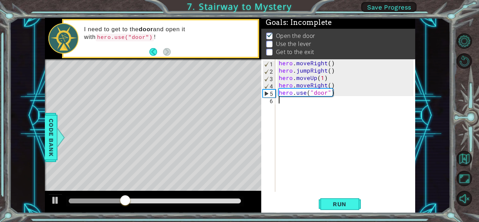
click at [281, 104] on div "hero . moveRight ( ) hero . jumpRight ( ) hero . moveUp ( 1 ) hero . moveRight …" at bounding box center [346, 132] width 139 height 147
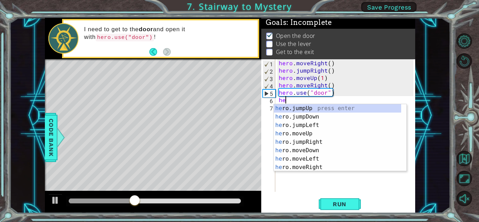
type textarea "her"
click at [312, 108] on div "her o.jumpUp press enter her o.jumpDown press enter her o.jumpLeft press enter …" at bounding box center [337, 146] width 127 height 84
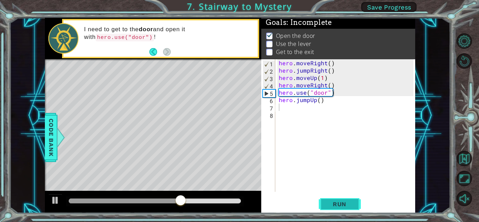
click at [323, 198] on button "Run" at bounding box center [340, 203] width 42 height 15
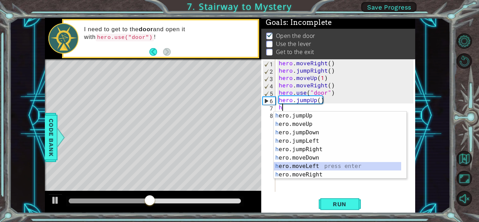
click at [306, 163] on div "h ero.jumpUp press enter h ero.moveUp press enter h ero.jumpDown press enter h …" at bounding box center [337, 153] width 127 height 84
type textarea "hero.moveLeft(1)"
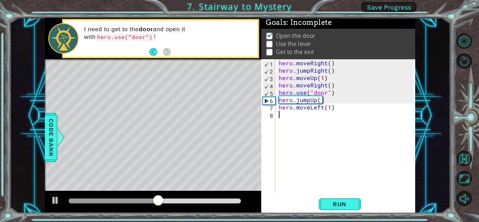
click at [274, 115] on div "8" at bounding box center [268, 115] width 13 height 7
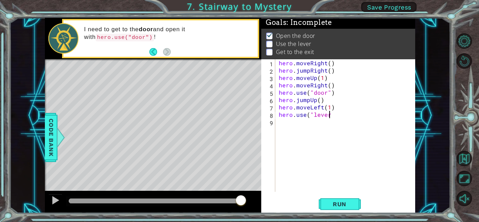
scroll to position [0, 3]
type textarea "hero.use("lever")"
click at [285, 127] on div "hero . moveRight ( ) hero . jumpRight ( ) hero . moveUp ( 1 ) hero . moveRight …" at bounding box center [346, 132] width 139 height 147
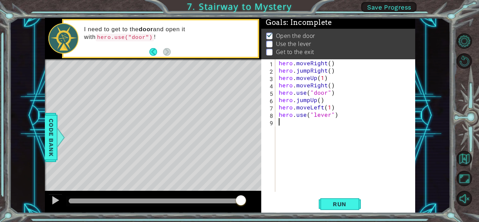
type textarea "h"
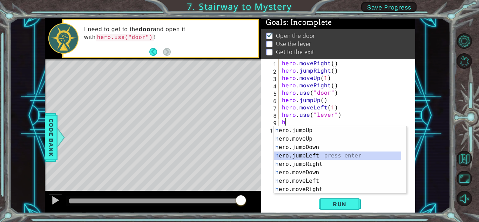
click at [316, 154] on div "h ero.jumpUp press enter h ero.moveUp press enter h ero.jumpDown press enter h …" at bounding box center [337, 168] width 127 height 84
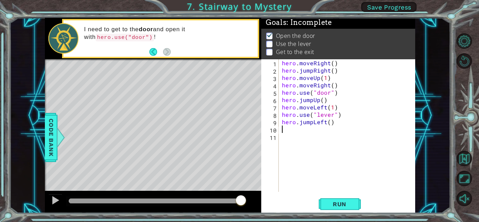
type textarea "h"
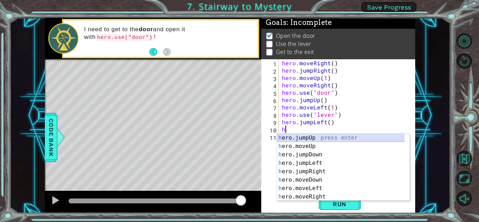
click at [307, 135] on div "h ero.jumpUp press enter h ero.moveUp press enter h ero.jumpDown press enter h …" at bounding box center [340, 176] width 127 height 84
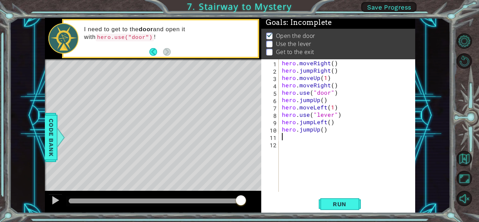
click at [329, 121] on div "hero . moveRight ( ) hero . jumpRight ( ) hero . moveUp ( 1 ) hero . moveRight …" at bounding box center [348, 132] width 136 height 147
click at [322, 131] on div "hero . moveRight ( ) hero . jumpRight ( ) hero . moveUp ( 1 ) hero . moveRight …" at bounding box center [348, 132] width 136 height 147
type textarea "hero.jumpUp(1)"
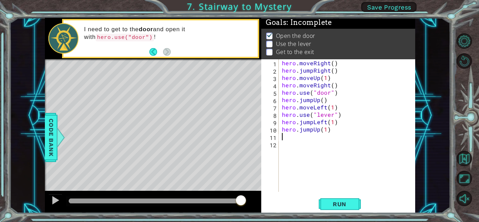
click at [294, 138] on div "hero . moveRight ( ) hero . jumpRight ( ) hero . moveUp ( 1 ) hero . moveRight …" at bounding box center [348, 132] width 136 height 147
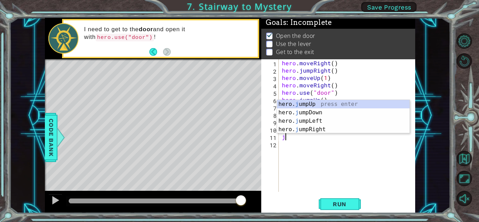
type textarea "ju"
click at [305, 126] on div "hero. ju mpUp press enter hero. ju mpDown press enter hero. [PERSON_NAME] mpLef…" at bounding box center [343, 125] width 132 height 50
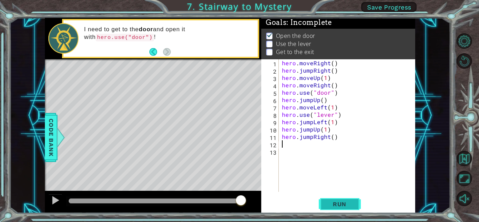
click at [324, 199] on button "Run" at bounding box center [340, 203] width 42 height 15
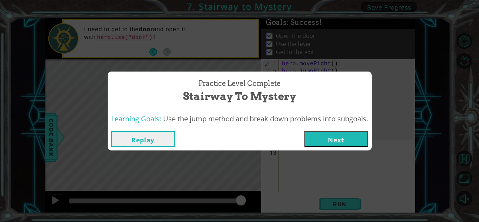
click at [342, 145] on button "Next" at bounding box center [336, 139] width 64 height 16
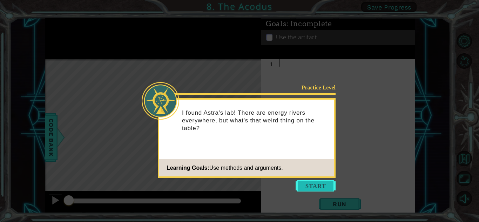
click at [309, 183] on button "Start" at bounding box center [315, 185] width 40 height 11
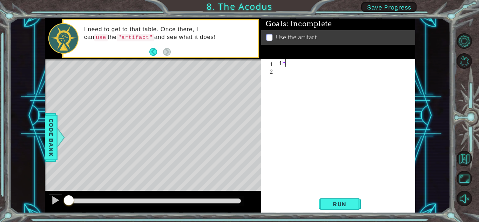
type textarea "1"
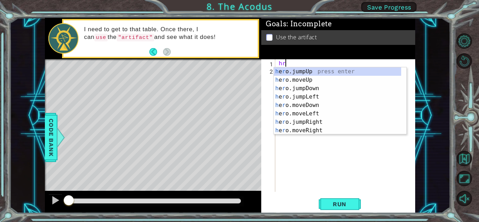
type textarea "h"
click at [301, 68] on div "h ero.jumpUp press enter h ero.moveUp press enter h ero.jumpDown press enter h …" at bounding box center [337, 109] width 127 height 84
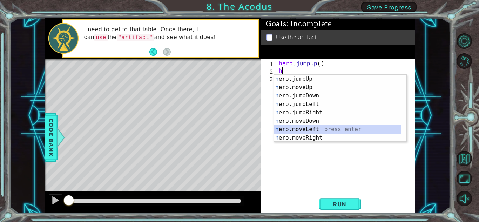
click at [320, 127] on div "h ero.jumpUp press enter h ero.moveUp press enter h ero.jumpDown press enter h …" at bounding box center [337, 117] width 127 height 84
type textarea "hero.moveLeft(1)"
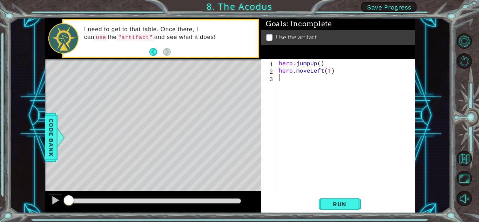
click at [277, 79] on div "hero . jumpUp ( ) hero . moveLeft ( 1 )" at bounding box center [346, 132] width 139 height 147
type textarea "h"
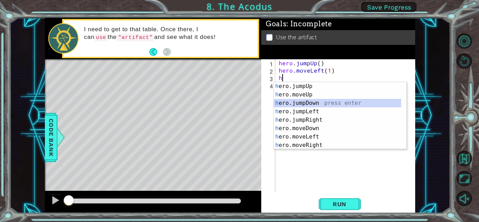
click at [278, 103] on div "h ero.jumpUp press enter h ero.moveUp press enter h ero.jumpDown press enter h …" at bounding box center [337, 124] width 127 height 84
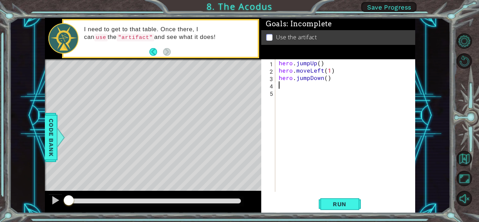
type textarea "h"
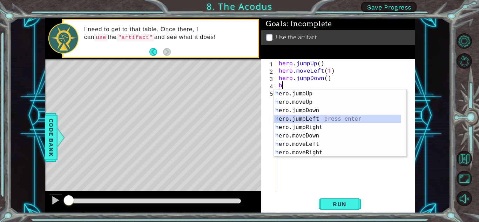
click at [305, 117] on div "h ero.jumpUp press enter h ero.moveUp press enter h ero.jumpDown press enter h …" at bounding box center [337, 131] width 127 height 84
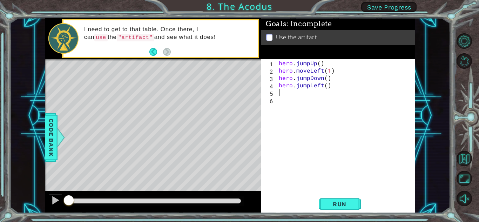
type textarea "h"
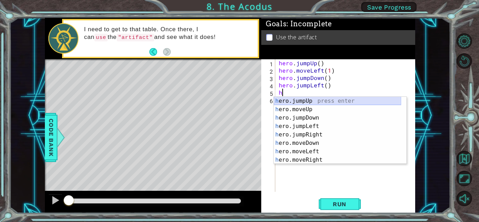
click at [291, 97] on div "h ero.jumpUp press enter h ero.moveUp press enter h ero.jumpDown press enter h …" at bounding box center [337, 139] width 127 height 84
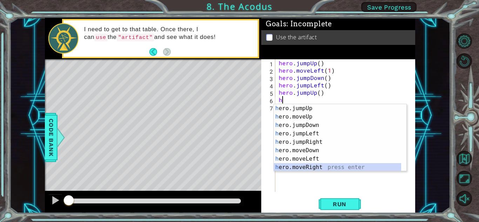
click at [313, 167] on div "h ero.jumpUp press enter h ero.moveUp press enter h ero.jumpDown press enter h …" at bounding box center [337, 146] width 127 height 84
type textarea "hero.moveRight(1)"
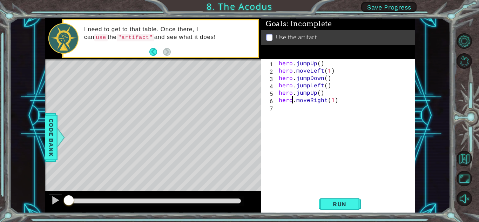
drag, startPoint x: 291, startPoint y: 101, endPoint x: 288, endPoint y: 107, distance: 6.9
click at [290, 101] on div "hero . jumpUp ( ) hero . moveLeft ( 1 ) hero . jumpDown ( ) hero . jumpLeft ( )…" at bounding box center [346, 132] width 139 height 147
click at [288, 111] on div "hero . jumpUp ( ) hero . moveLeft ( 1 ) hero . jumpDown ( ) hero . jumpLeft ( )…" at bounding box center [346, 132] width 139 height 147
type textarea "hero.use("artifact")"
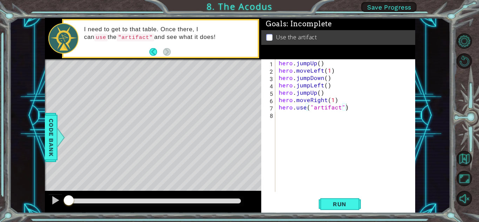
click at [345, 196] on div "hero.use("artifact") 1 2 3 4 5 6 7 8 hero . jumpUp ( ) hero . moveLeft ( 1 ) he…" at bounding box center [338, 136] width 154 height 154
click at [344, 208] on button "Run" at bounding box center [340, 203] width 42 height 15
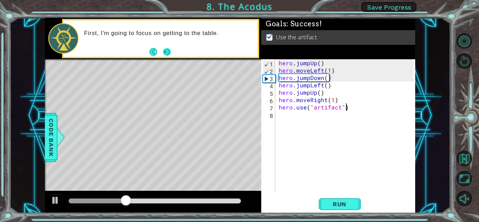
click at [166, 50] on button "Next" at bounding box center [167, 52] width 8 height 8
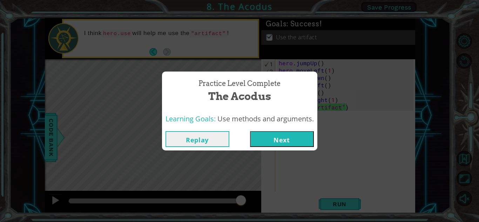
click at [277, 138] on button "Next" at bounding box center [282, 139] width 64 height 16
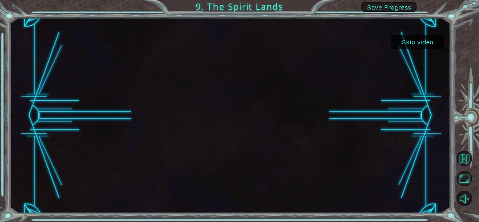
click at [409, 44] on button "Skip video" at bounding box center [417, 42] width 53 height 14
click at [409, 41] on button "Skip video" at bounding box center [417, 42] width 53 height 14
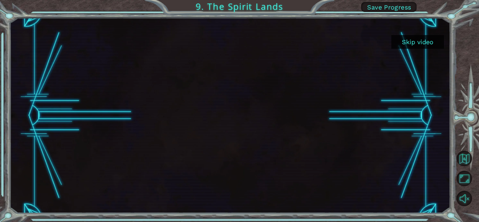
click at [422, 43] on button "Skip video" at bounding box center [417, 42] width 53 height 14
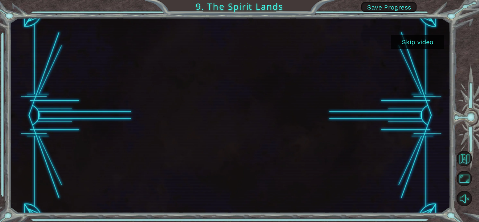
click at [422, 43] on button "Skip video" at bounding box center [417, 42] width 53 height 14
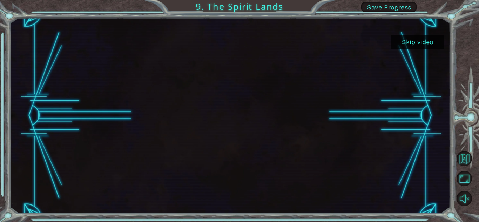
click at [422, 43] on button "Skip video" at bounding box center [417, 42] width 53 height 14
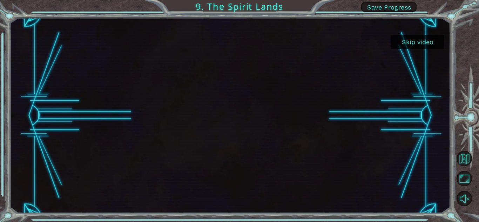
click at [422, 44] on button "Skip video" at bounding box center [417, 42] width 53 height 14
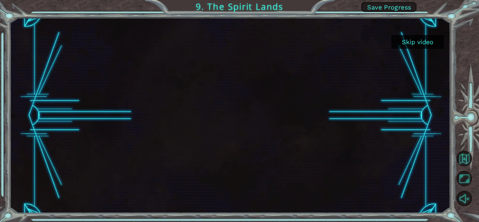
click at [422, 44] on button "Skip video" at bounding box center [417, 42] width 53 height 14
click at [422, 45] on button "Skip video" at bounding box center [417, 42] width 53 height 14
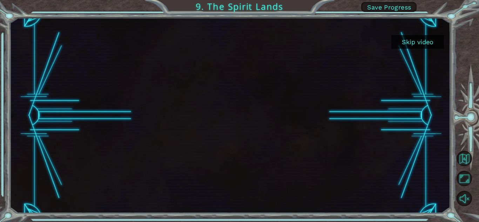
click at [422, 45] on button "Skip video" at bounding box center [417, 42] width 53 height 14
click at [422, 0] on div "Skip video 9. The Spirit Lands Save Progress" at bounding box center [239, 0] width 479 height 0
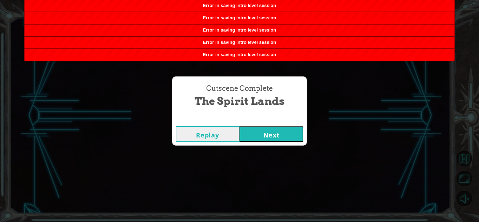
click at [269, 131] on button "Next" at bounding box center [271, 134] width 64 height 16
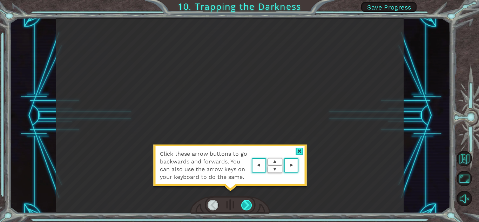
click at [243, 206] on div at bounding box center [246, 205] width 11 height 11
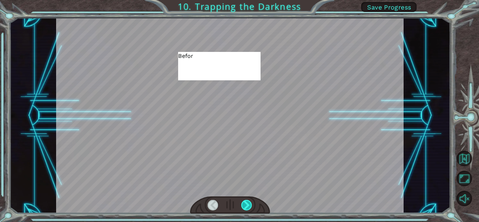
click at [243, 206] on div at bounding box center [246, 205] width 11 height 11
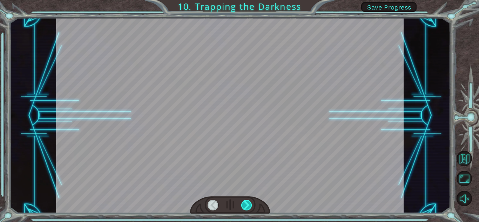
click at [243, 206] on div at bounding box center [246, 205] width 11 height 11
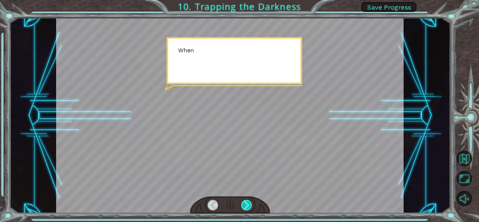
click at [243, 206] on div at bounding box center [246, 205] width 11 height 11
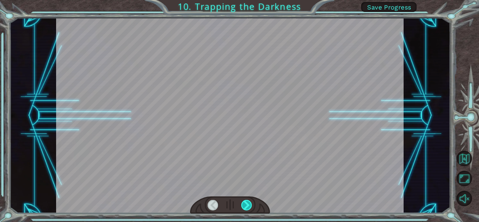
click at [243, 206] on div at bounding box center [246, 205] width 11 height 11
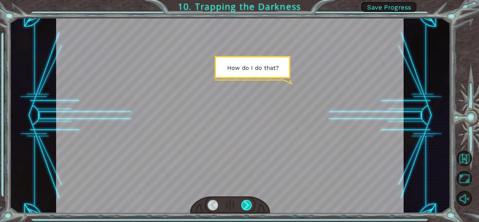
click at [243, 206] on div at bounding box center [246, 205] width 11 height 11
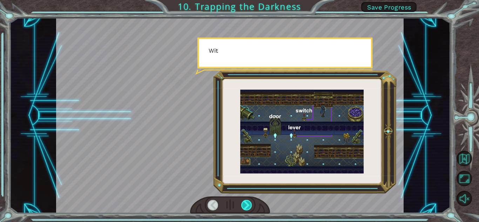
click at [243, 206] on div at bounding box center [246, 205] width 11 height 11
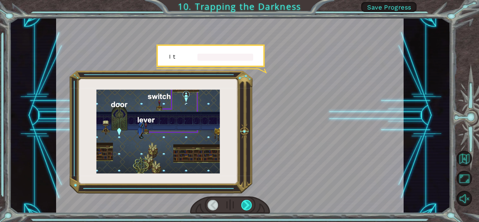
click at [243, 206] on div at bounding box center [246, 205] width 11 height 11
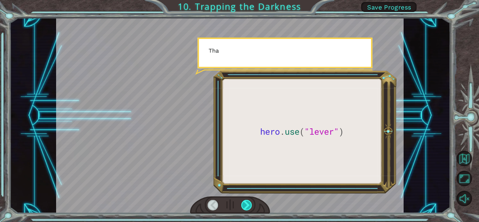
click at [243, 206] on div at bounding box center [246, 205] width 11 height 11
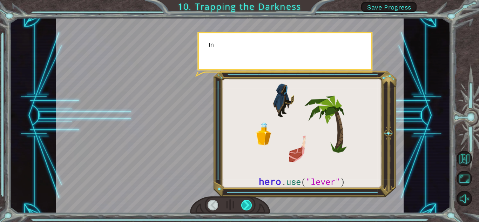
click at [243, 206] on div at bounding box center [246, 205] width 11 height 11
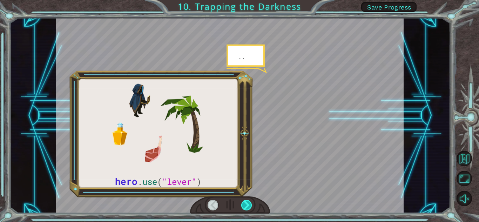
click at [243, 206] on div at bounding box center [246, 205] width 11 height 11
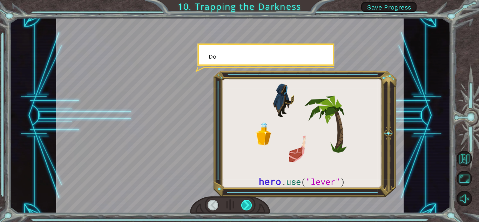
click at [243, 206] on div at bounding box center [246, 205] width 11 height 11
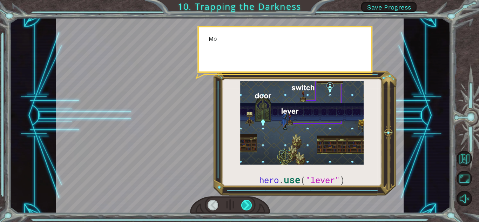
click at [243, 206] on div at bounding box center [246, 205] width 11 height 11
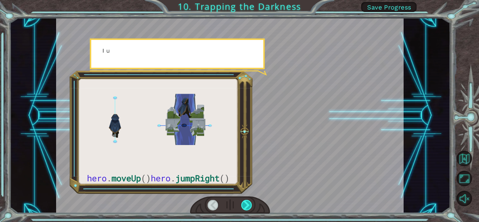
click at [243, 206] on div at bounding box center [246, 205] width 11 height 11
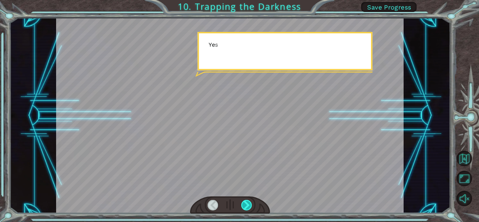
click at [243, 206] on div at bounding box center [246, 205] width 11 height 11
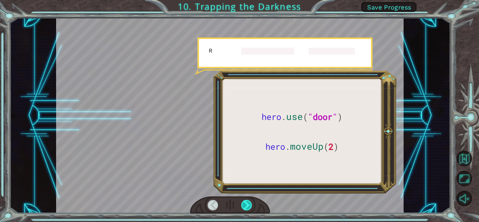
click at [243, 206] on div at bounding box center [246, 205] width 11 height 11
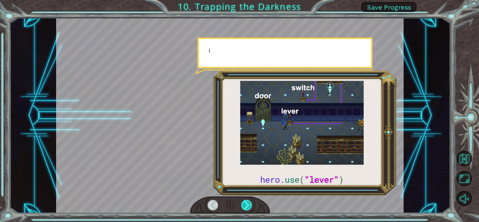
click at [243, 206] on div at bounding box center [246, 205] width 11 height 11
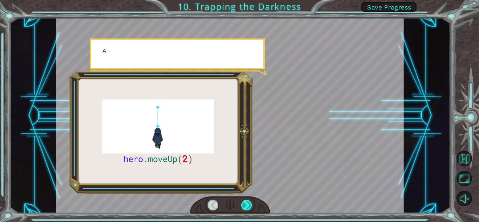
click at [243, 206] on div at bounding box center [246, 205] width 11 height 11
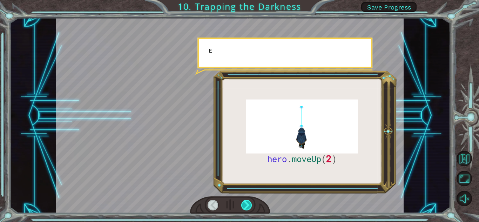
click at [243, 206] on div at bounding box center [246, 205] width 11 height 11
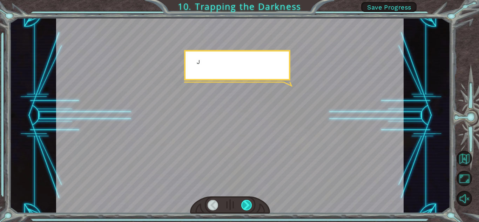
click at [243, 206] on div at bounding box center [246, 205] width 11 height 11
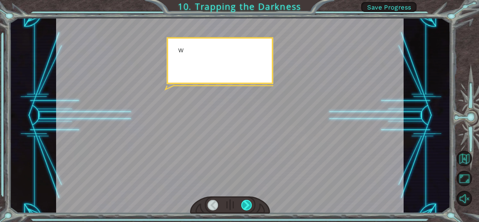
click at [243, 206] on div at bounding box center [246, 205] width 11 height 11
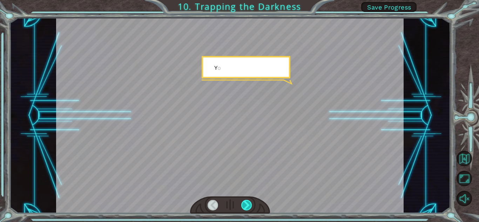
click at [243, 206] on div at bounding box center [246, 205] width 11 height 11
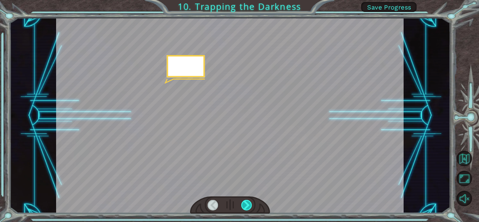
click at [243, 206] on div at bounding box center [246, 205] width 11 height 11
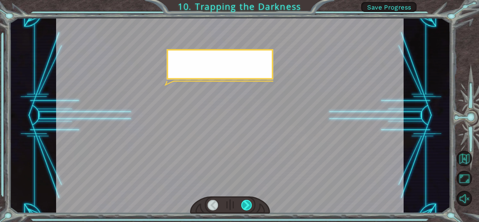
click at [243, 206] on div at bounding box center [246, 205] width 11 height 11
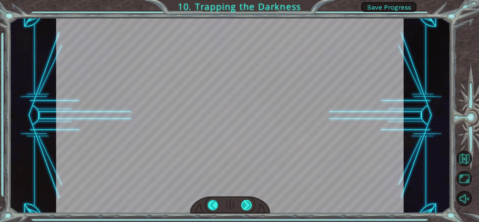
click at [243, 206] on div at bounding box center [246, 205] width 11 height 11
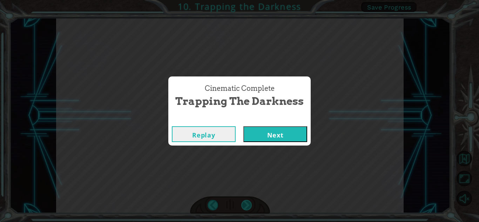
click at [243, 206] on div "Cinematic Complete Trapping the Darkness Replay Next" at bounding box center [239, 111] width 479 height 222
click at [277, 138] on button "Next" at bounding box center [275, 134] width 64 height 16
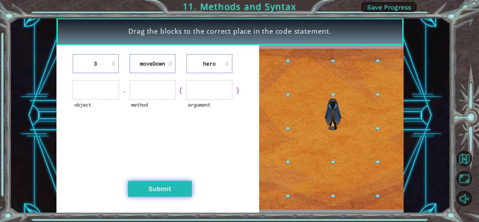
click at [153, 185] on button "Submit" at bounding box center [160, 189] width 64 height 16
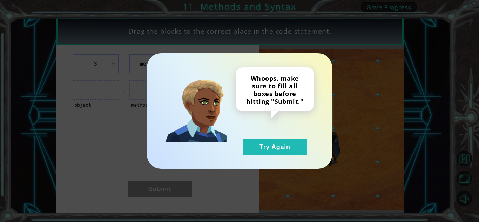
click at [189, 148] on div "Whoops, make sure to fill all boxes before hitting "Submit." Try Again" at bounding box center [239, 110] width 157 height 87
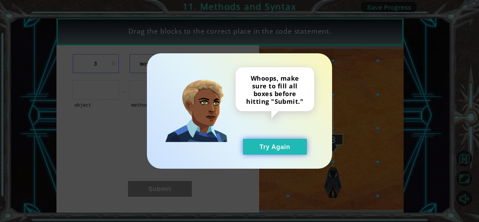
click at [258, 150] on button "Try Again" at bounding box center [275, 147] width 64 height 16
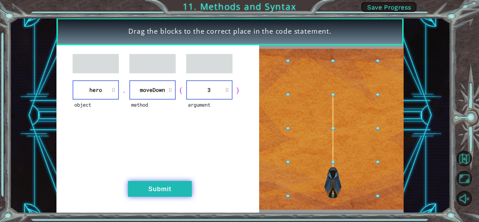
click at [184, 185] on button "Submit" at bounding box center [160, 189] width 64 height 16
click at [177, 175] on div "object hero . method [GEOGRAPHIC_DATA] ( argument 3 ) Submit" at bounding box center [157, 129] width 203 height 168
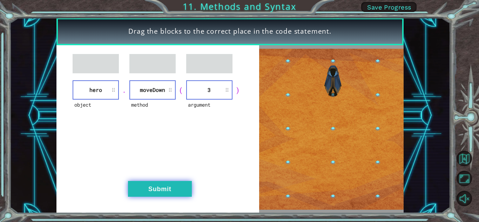
click at [177, 184] on button "Submit" at bounding box center [160, 189] width 64 height 16
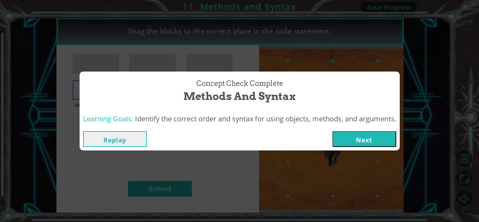
click at [359, 139] on button "Next" at bounding box center [364, 139] width 64 height 16
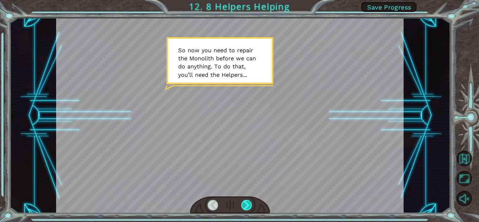
click at [241, 202] on div at bounding box center [246, 205] width 11 height 11
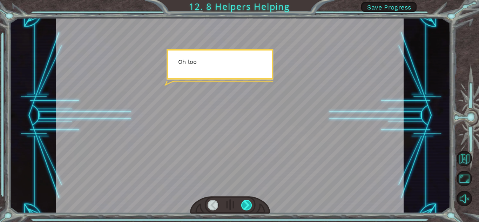
click at [241, 202] on div at bounding box center [246, 205] width 11 height 11
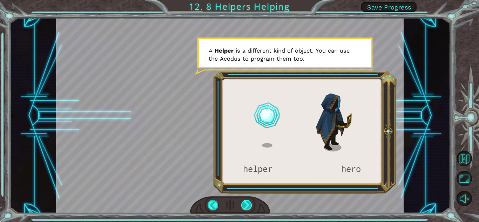
click at [245, 202] on div at bounding box center [246, 205] width 11 height 11
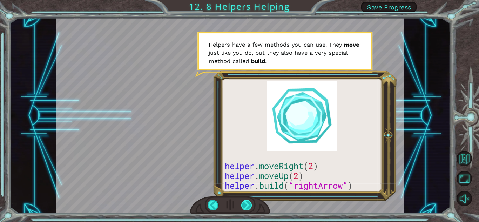
click at [244, 202] on div at bounding box center [246, 205] width 11 height 11
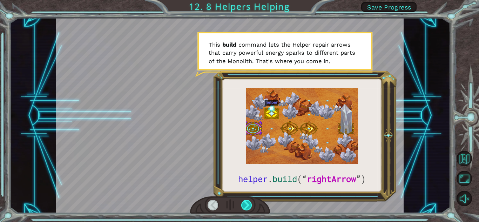
click at [251, 203] on div at bounding box center [246, 205] width 11 height 11
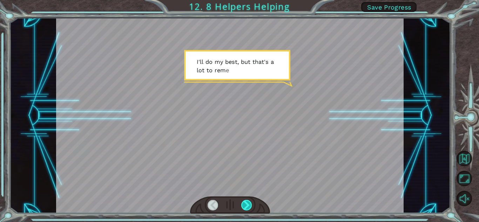
click at [248, 202] on div at bounding box center [246, 205] width 11 height 11
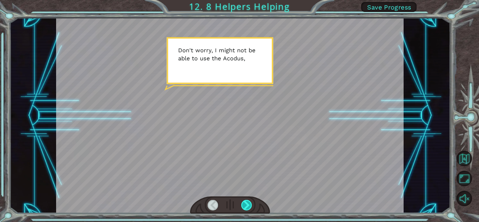
click at [248, 202] on div at bounding box center [246, 205] width 11 height 11
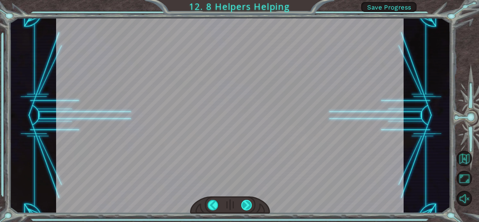
click at [248, 202] on div at bounding box center [246, 205] width 11 height 11
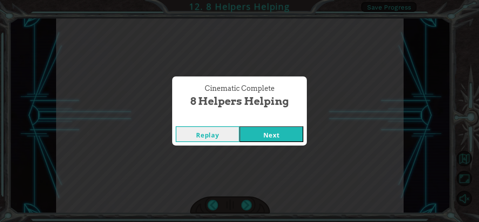
click at [264, 138] on button "Next" at bounding box center [271, 134] width 64 height 16
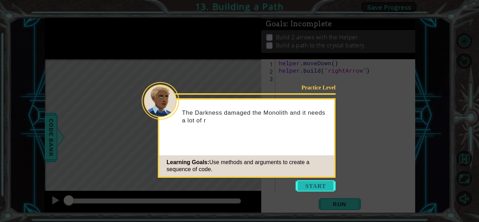
click at [319, 185] on button "Start" at bounding box center [315, 185] width 40 height 11
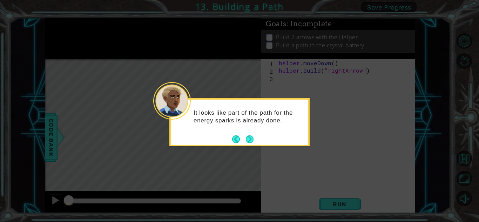
click at [250, 132] on div "It looks like part of the path for the energy sparks is already done." at bounding box center [239, 119] width 137 height 35
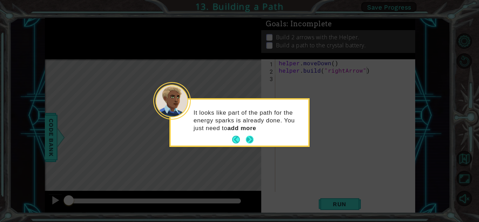
click at [249, 138] on button "Next" at bounding box center [250, 140] width 8 height 8
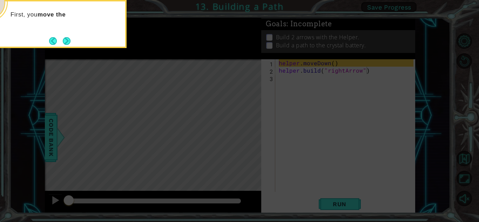
drag, startPoint x: 227, startPoint y: 123, endPoint x: 193, endPoint y: 105, distance: 39.0
click at [227, 123] on icon at bounding box center [239, 32] width 479 height 377
click at [67, 41] on button "Next" at bounding box center [67, 41] width 8 height 8
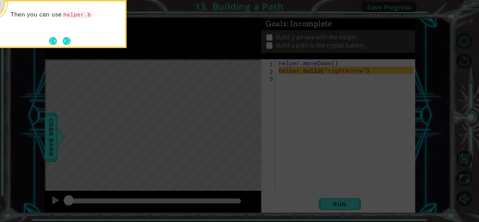
click at [67, 41] on button "Next" at bounding box center [67, 41] width 8 height 8
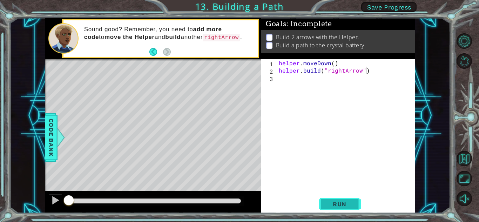
click at [342, 207] on button "Run" at bounding box center [340, 203] width 42 height 15
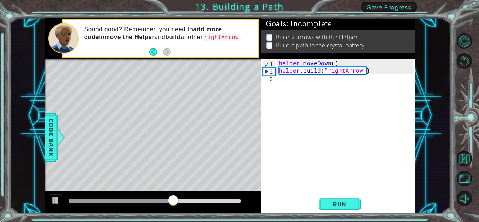
click at [295, 82] on div "helper . moveDown ( ) helper . build ( "rightArrow" )" at bounding box center [346, 132] width 139 height 147
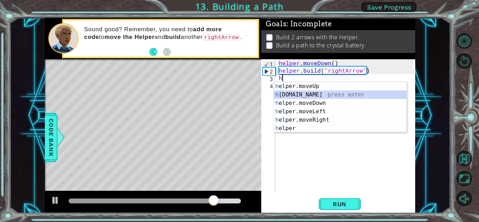
click at [325, 91] on div "h elper.moveUp press enter h [DOMAIN_NAME] press enter h elper.moveDown press e…" at bounding box center [340, 115] width 132 height 67
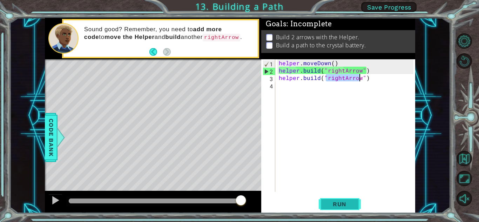
click at [338, 206] on span "Run" at bounding box center [340, 203] width 28 height 7
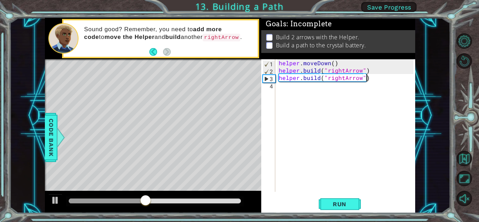
click at [375, 78] on div "helper . moveDown ( ) helper . build ( "rightArrow" ) helper . build ( "rightAr…" at bounding box center [346, 132] width 139 height 147
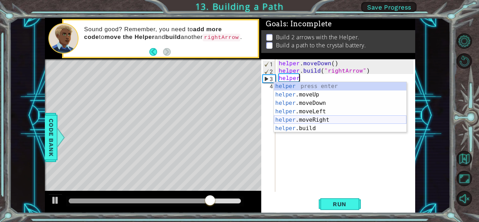
drag, startPoint x: 360, startPoint y: 118, endPoint x: 327, endPoint y: 114, distance: 33.1
click at [359, 118] on div "helper press enter helper .moveUp press enter helper .moveDown press enter help…" at bounding box center [340, 115] width 132 height 67
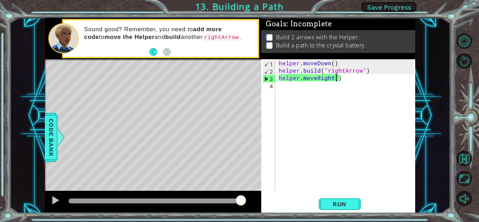
type textarea "helper.moveRight(3)"
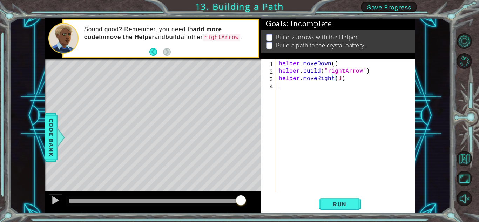
click at [286, 97] on div "helper . moveDown ( ) helper . build ( "rightArrow" ) helper . moveRight ( 3 )" at bounding box center [346, 132] width 139 height 147
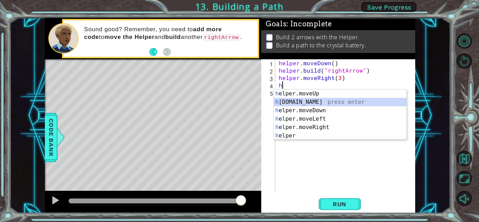
click at [291, 104] on div "h elper.moveUp press enter h [DOMAIN_NAME] press enter h elper.moveDown press e…" at bounding box center [340, 122] width 132 height 67
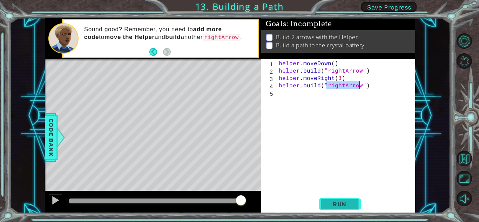
type textarea "[DOMAIN_NAME]("rightArrow")"
click at [334, 208] on button "Run" at bounding box center [340, 203] width 42 height 15
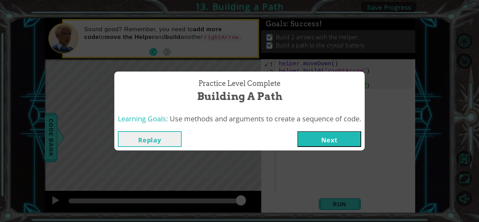
click at [320, 132] on button "Next" at bounding box center [329, 139] width 64 height 16
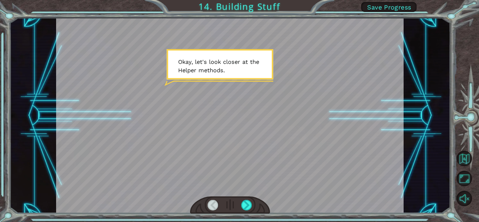
click at [250, 199] on div at bounding box center [230, 205] width 80 height 18
click at [253, 200] on div at bounding box center [230, 205] width 80 height 18
click at [246, 201] on div at bounding box center [246, 205] width 11 height 11
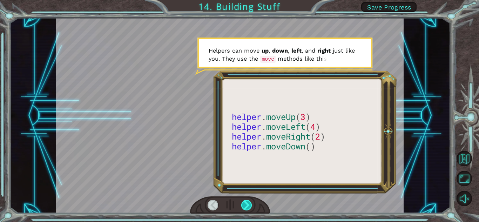
click at [246, 201] on div at bounding box center [246, 205] width 11 height 11
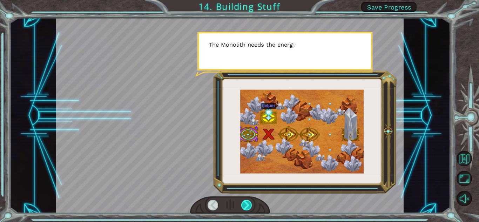
click at [246, 201] on div at bounding box center [246, 205] width 11 height 11
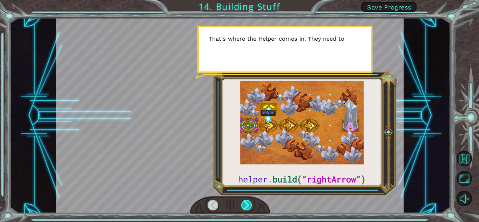
click at [246, 201] on div at bounding box center [246, 205] width 11 height 11
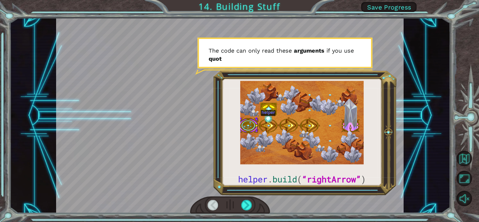
click at [246, 200] on div at bounding box center [246, 205] width 11 height 11
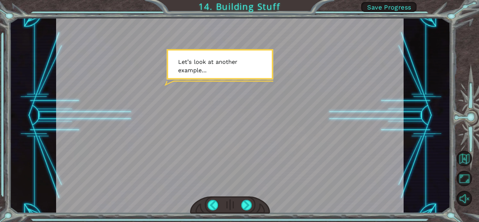
drag, startPoint x: 253, startPoint y: 204, endPoint x: 233, endPoint y: 203, distance: 19.7
click at [250, 203] on div at bounding box center [230, 205] width 80 height 18
click at [244, 203] on div at bounding box center [246, 205] width 11 height 11
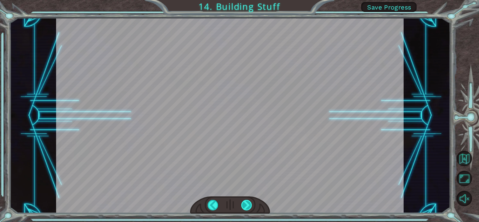
click at [244, 203] on div at bounding box center [246, 205] width 11 height 11
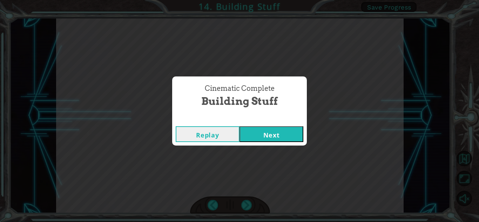
click at [259, 136] on button "Next" at bounding box center [271, 134] width 64 height 16
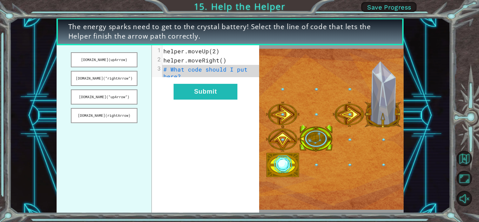
click at [227, 58] on pre "helper.moveRight()" at bounding box center [213, 60] width 102 height 9
drag, startPoint x: 110, startPoint y: 80, endPoint x: 160, endPoint y: 77, distance: 49.5
click at [160, 77] on div "[DOMAIN_NAME](upArrow) [DOMAIN_NAME](“rightArrow”) [DOMAIN_NAME](“upArrow”) [DO…" at bounding box center [157, 129] width 203 height 168
click at [121, 59] on button "[DOMAIN_NAME](upArrow)" at bounding box center [104, 59] width 66 height 15
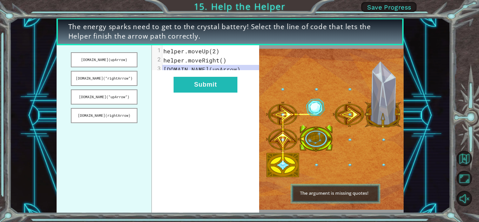
click at [193, 81] on div "xxxxxxxxxx 3 1 helper.moveUp(2) 2 helper.moveRight() 3 [DOMAIN_NAME](upArrow) S…" at bounding box center [205, 129] width 107 height 168
click at [195, 86] on button "Submit" at bounding box center [205, 85] width 64 height 16
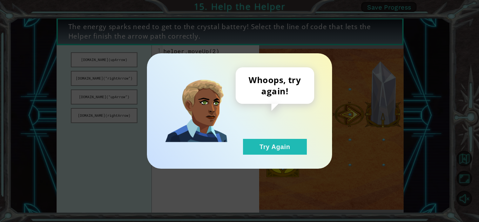
drag, startPoint x: 271, startPoint y: 145, endPoint x: 259, endPoint y: 137, distance: 14.4
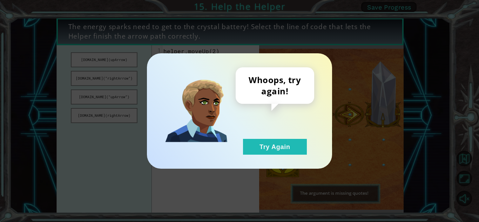
click at [270, 144] on button "Try Again" at bounding box center [275, 147] width 64 height 16
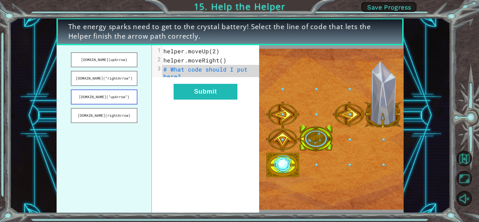
click at [116, 96] on button "[DOMAIN_NAME](“upArrow”)" at bounding box center [104, 96] width 66 height 15
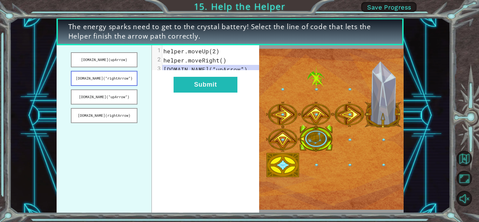
click at [127, 78] on button "[DOMAIN_NAME](“rightArrow”)" at bounding box center [104, 78] width 66 height 15
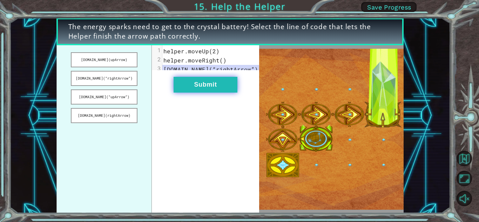
click at [210, 91] on button "Submit" at bounding box center [205, 85] width 64 height 16
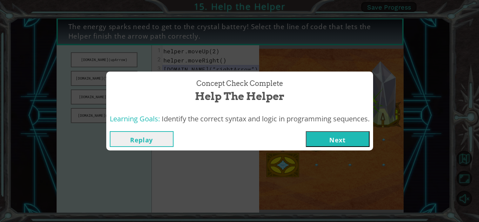
click at [342, 139] on button "Next" at bounding box center [338, 139] width 64 height 16
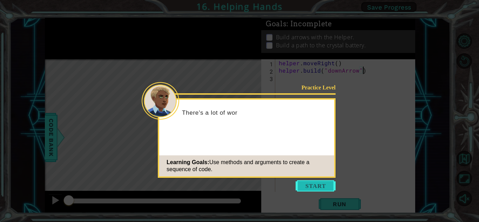
click at [328, 186] on button "Start" at bounding box center [315, 185] width 40 height 11
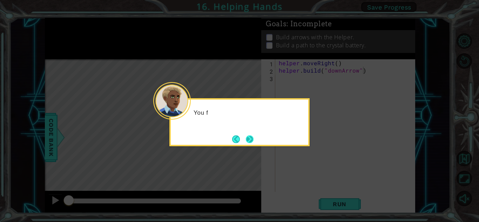
click at [247, 139] on button "Next" at bounding box center [250, 139] width 8 height 8
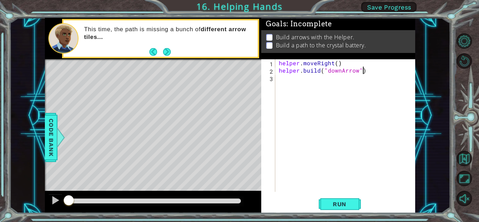
click at [284, 81] on div "helper . moveRight ( ) helper . build ( "downArrow" )" at bounding box center [346, 132] width 139 height 147
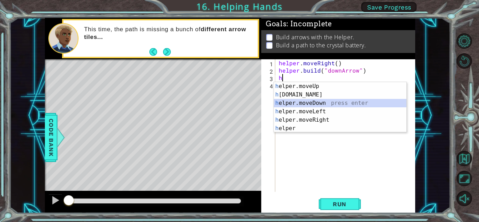
click at [285, 104] on div "h elper.moveUp press enter h [DOMAIN_NAME] press enter h elper.moveDown press e…" at bounding box center [340, 115] width 132 height 67
type textarea "helper.moveDown(1)"
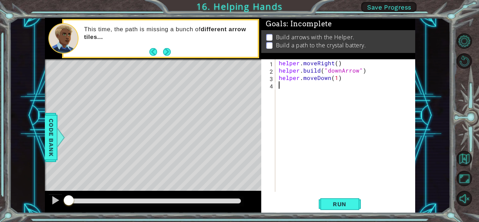
click at [283, 86] on div "helper . moveRight ( ) helper . build ( "downArrow" ) helper . moveDown ( 1 )" at bounding box center [346, 132] width 139 height 147
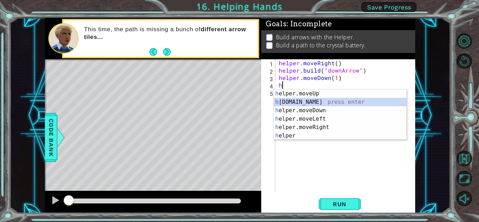
click at [302, 104] on div "h elper.moveUp press enter h [DOMAIN_NAME] press enter h elper.moveDown press e…" at bounding box center [340, 122] width 132 height 67
type textarea "[DOMAIN_NAME]("rightArrow")"
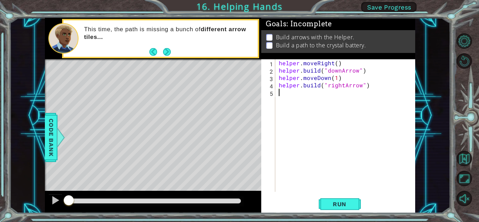
click at [304, 96] on div "helper . moveRight ( ) helper . build ( "downArrow" ) helper . moveDown ( 1 ) h…" at bounding box center [346, 132] width 139 height 147
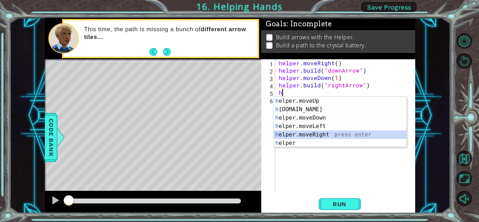
click at [323, 134] on div "h elper.moveUp press enter h [DOMAIN_NAME] press enter h elper.moveDown press e…" at bounding box center [340, 130] width 132 height 67
type textarea "helper.moveRight(1)"
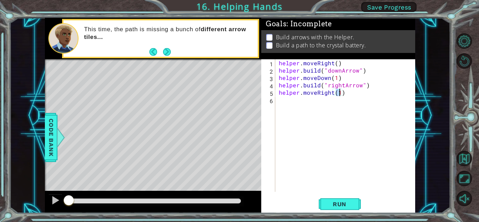
click at [303, 106] on div "helper . moveRight ( ) helper . build ( "downArrow" ) helper . moveDown ( 1 ) h…" at bounding box center [346, 132] width 139 height 147
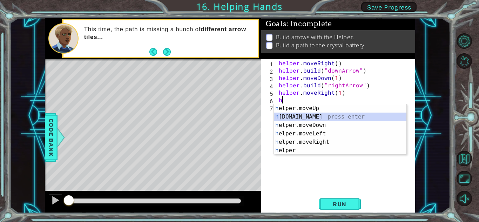
click at [296, 117] on div "h elper.moveUp press enter h [DOMAIN_NAME] press enter h elper.moveDown press e…" at bounding box center [340, 137] width 132 height 67
type textarea "[DOMAIN_NAME]("rightArrow")"
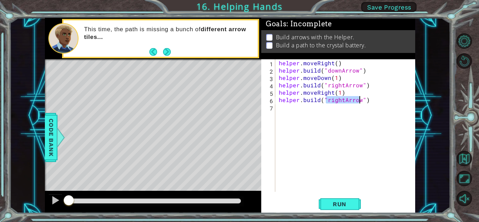
click at [281, 106] on div "helper . moveRight ( ) helper . build ( "downArrow" ) helper . moveDown ( 1 ) h…" at bounding box center [346, 132] width 139 height 147
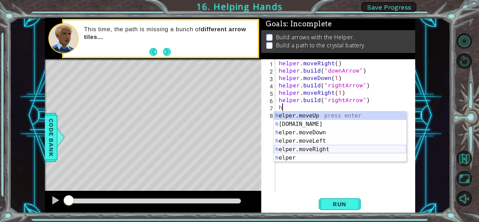
click at [297, 147] on div "h elper.moveUp press enter h [DOMAIN_NAME] press enter h elper.moveDown press e…" at bounding box center [340, 144] width 132 height 67
type textarea "helper.moveRight(1)"
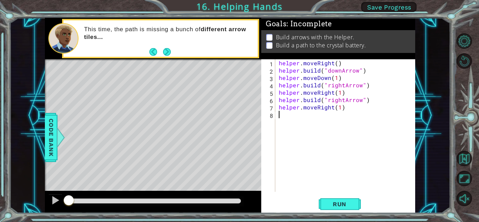
click at [282, 117] on div "helper . moveRight ( ) helper . build ( "downArrow" ) helper . moveDown ( 1 ) h…" at bounding box center [346, 132] width 139 height 147
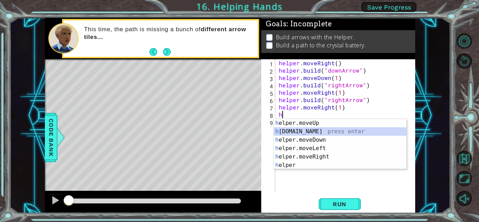
click at [307, 131] on div "h elper.moveUp press enter h [DOMAIN_NAME] press enter h elper.moveDown press e…" at bounding box center [340, 152] width 132 height 67
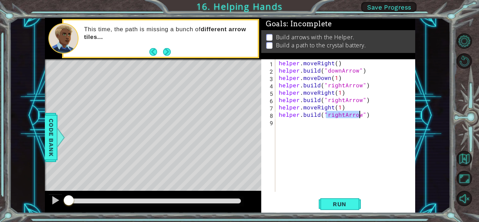
click at [341, 115] on div "helper . moveRight ( ) helper . build ( "downArrow" ) helper . moveDown ( 1 ) h…" at bounding box center [345, 125] width 136 height 132
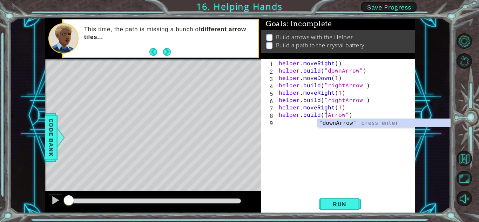
scroll to position [0, 3]
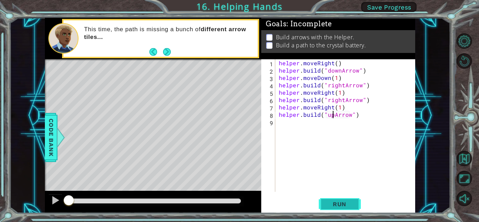
type textarea "[DOMAIN_NAME]("upArrow")"
click at [346, 200] on span "Run" at bounding box center [340, 203] width 28 height 7
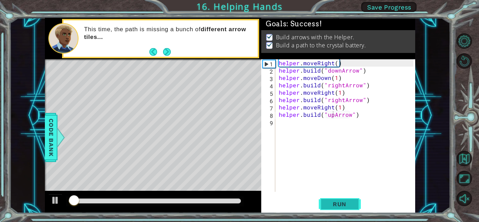
click at [346, 200] on span "Run" at bounding box center [340, 203] width 28 height 7
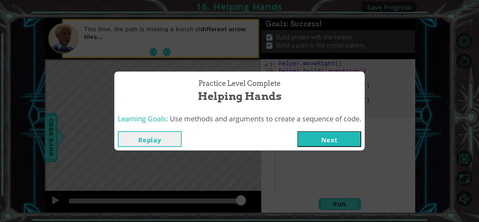
click at [325, 134] on button "Next" at bounding box center [329, 139] width 64 height 16
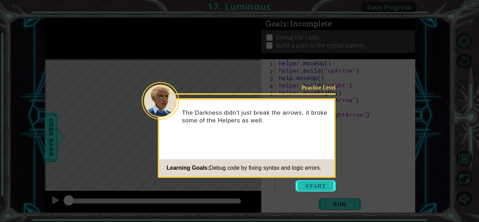
click at [317, 185] on button "Start" at bounding box center [315, 185] width 40 height 11
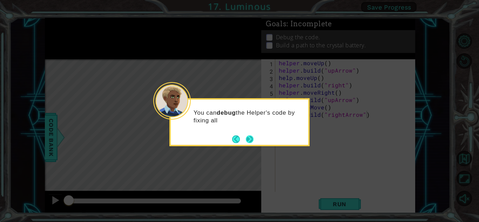
click at [250, 134] on footer at bounding box center [242, 139] width 21 height 11
click at [249, 138] on button "Next" at bounding box center [250, 139] width 8 height 8
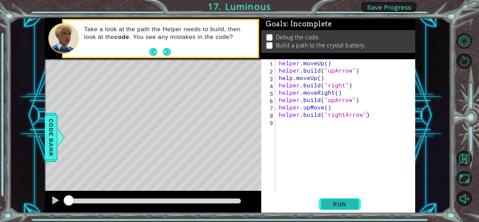
click at [326, 202] on span "Run" at bounding box center [340, 203] width 28 height 7
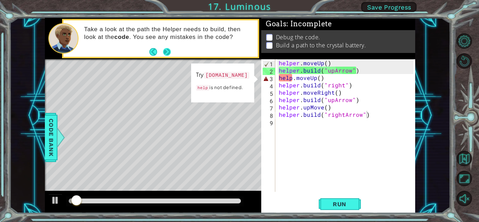
click at [163, 52] on button "Next" at bounding box center [167, 52] width 8 height 8
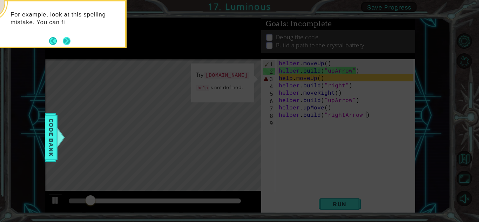
click at [63, 36] on footer at bounding box center [59, 41] width 21 height 11
click at [64, 38] on button "Next" at bounding box center [67, 41] width 8 height 8
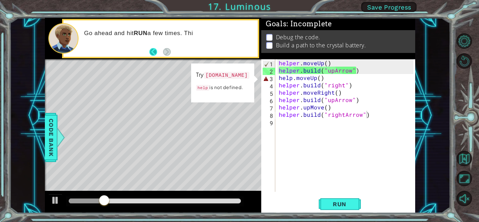
click at [151, 53] on button "Back" at bounding box center [156, 52] width 14 height 8
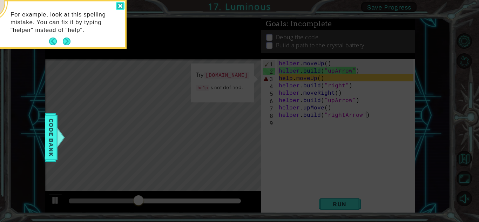
click at [123, 6] on div at bounding box center [120, 6] width 8 height 8
